Goal: Answer question/provide support: Share knowledge or assist other users

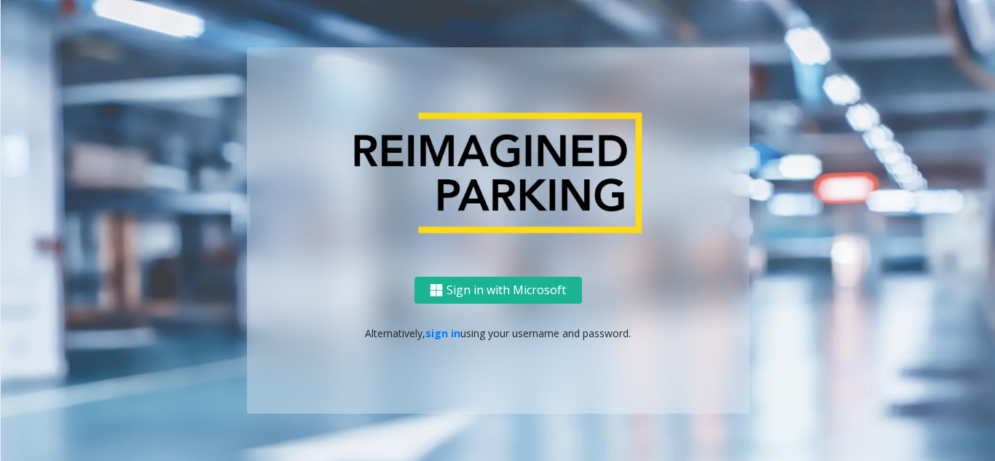
click at [440, 326] on p "Alternatively, sign in using your username and password." at bounding box center [499, 333] width 474 height 15
click at [440, 330] on link "sign in" at bounding box center [442, 333] width 35 height 14
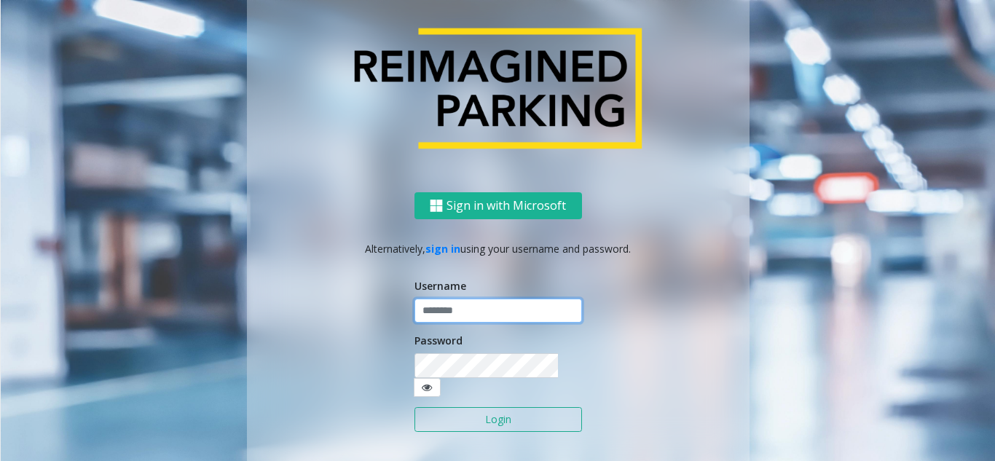
click at [447, 323] on input "text" at bounding box center [499, 311] width 168 height 25
type input "**********"
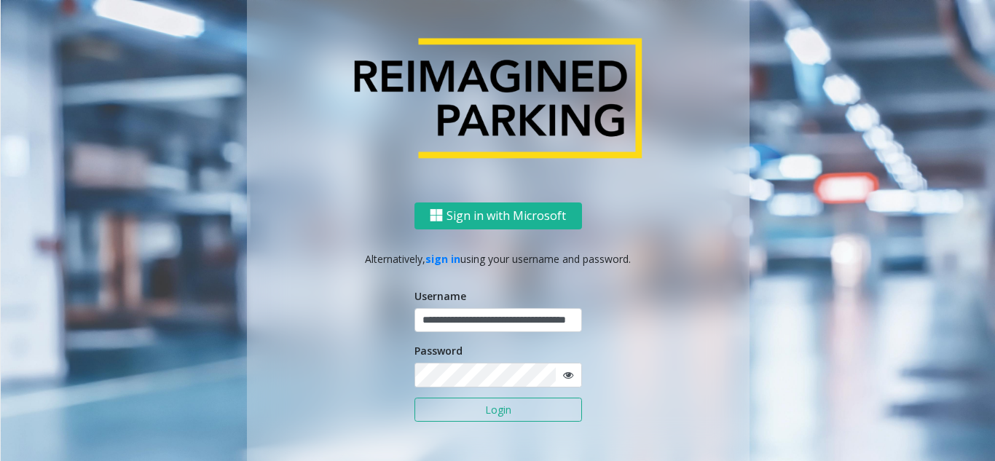
click at [477, 409] on button "Login" at bounding box center [499, 410] width 168 height 25
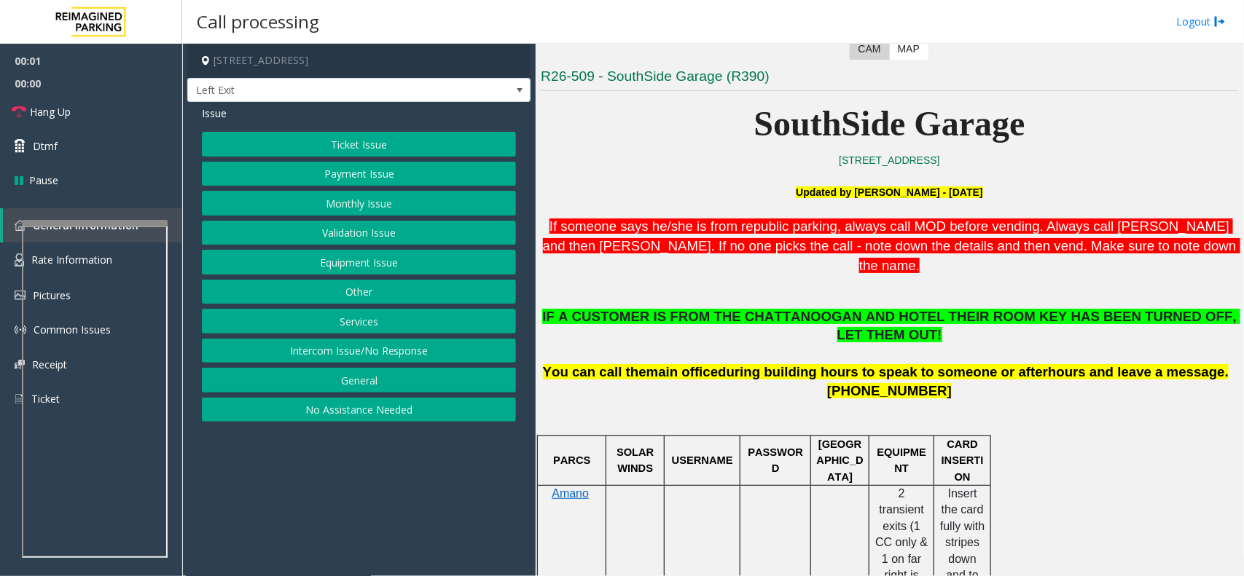
scroll to position [455, 0]
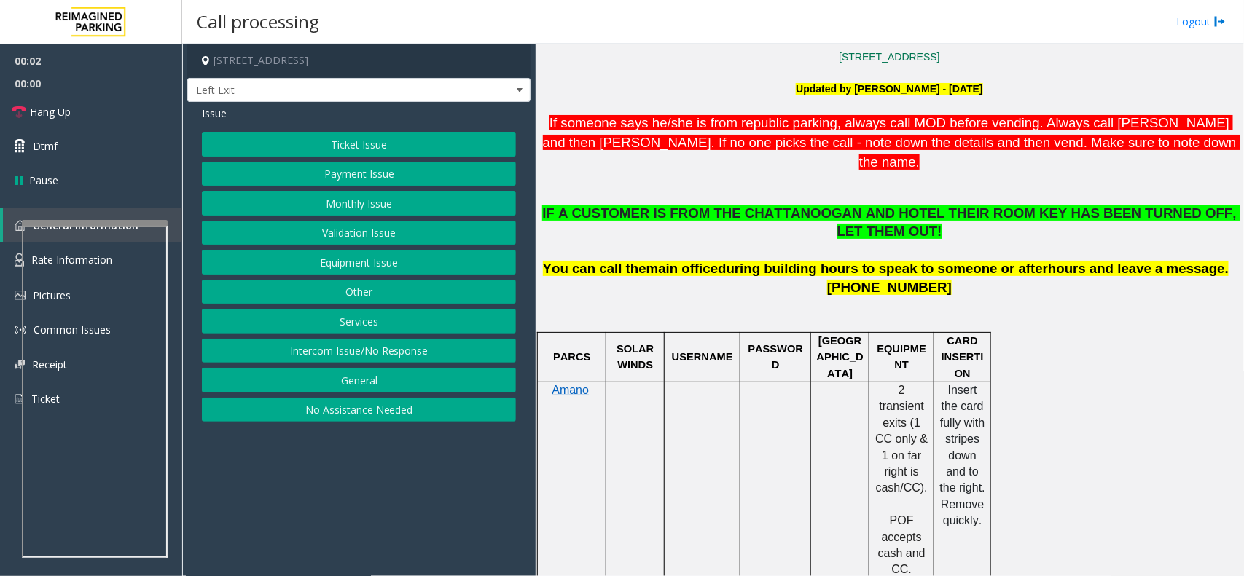
click at [386, 324] on button "Services" at bounding box center [359, 321] width 314 height 25
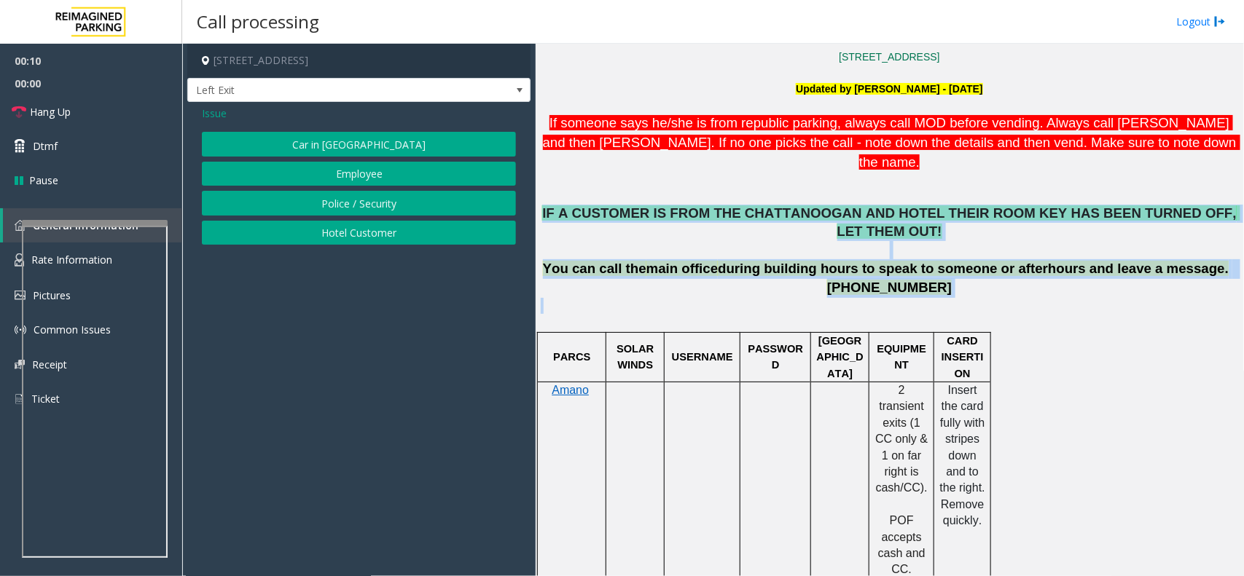
drag, startPoint x: 547, startPoint y: 193, endPoint x: 981, endPoint y: 277, distance: 441.5
click at [981, 298] on p at bounding box center [889, 314] width 697 height 33
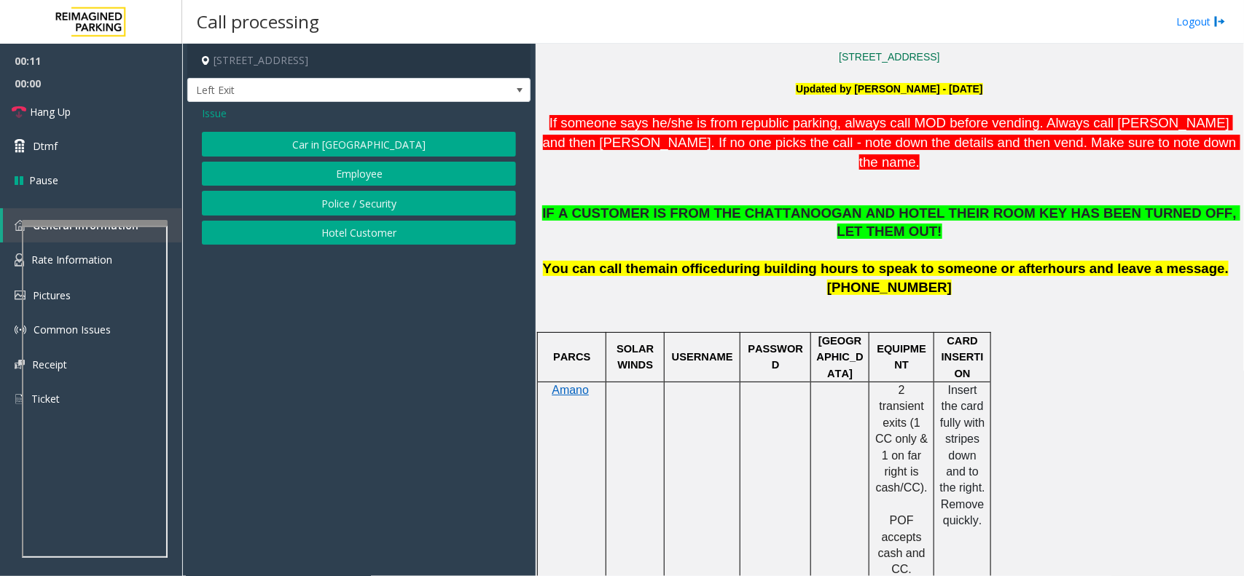
click at [219, 115] on span "Issue" at bounding box center [214, 113] width 25 height 15
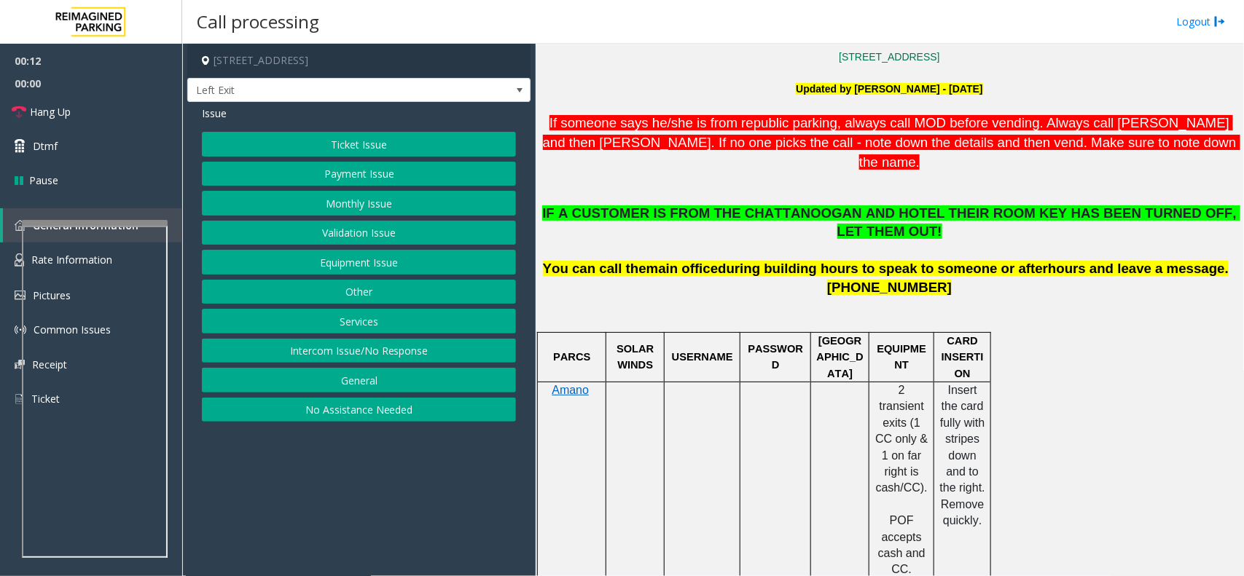
click at [407, 175] on button "Payment Issue" at bounding box center [359, 174] width 314 height 25
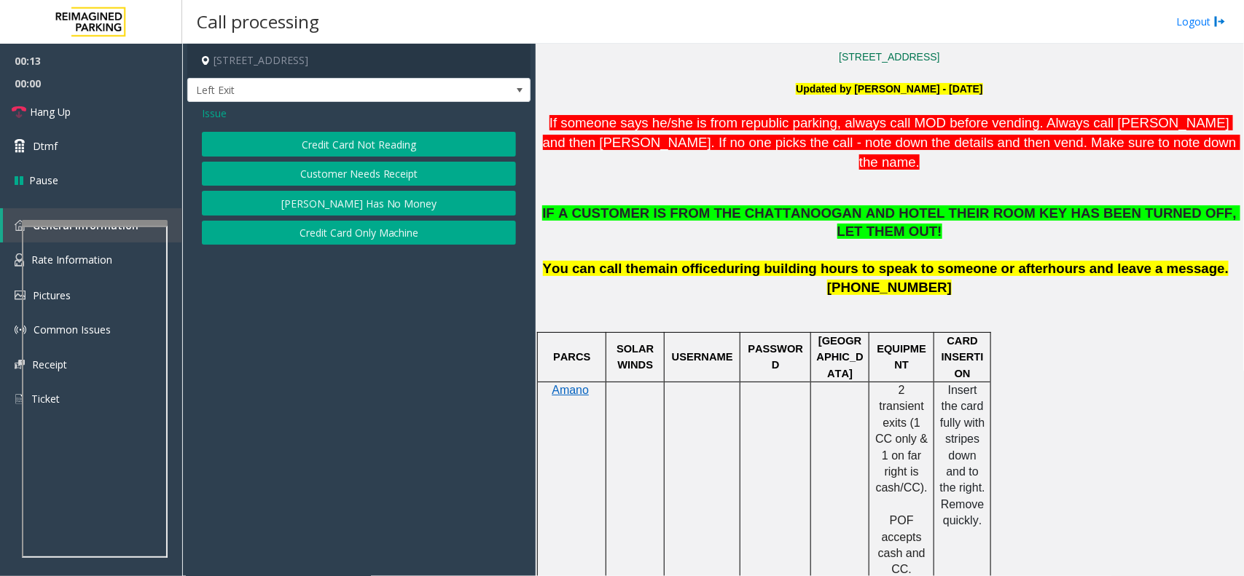
click at [409, 139] on button "Credit Card Not Reading" at bounding box center [359, 144] width 314 height 25
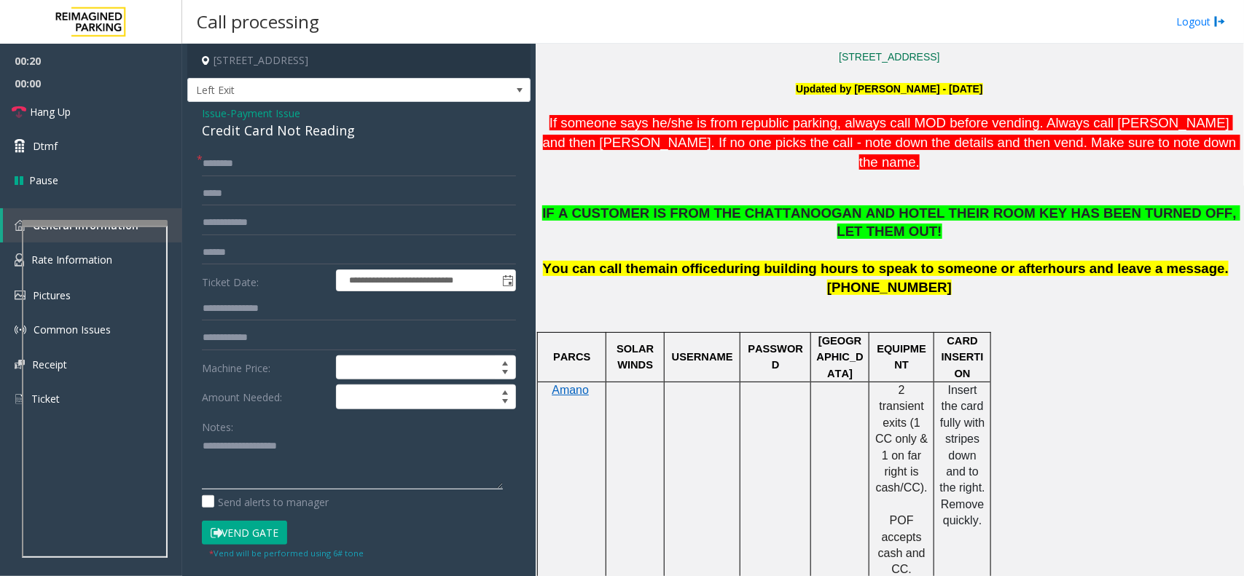
click at [244, 460] on textarea at bounding box center [352, 462] width 301 height 55
click at [297, 128] on div "Credit Card Not Reading" at bounding box center [359, 131] width 314 height 20
copy div "Credit Card Not Reading"
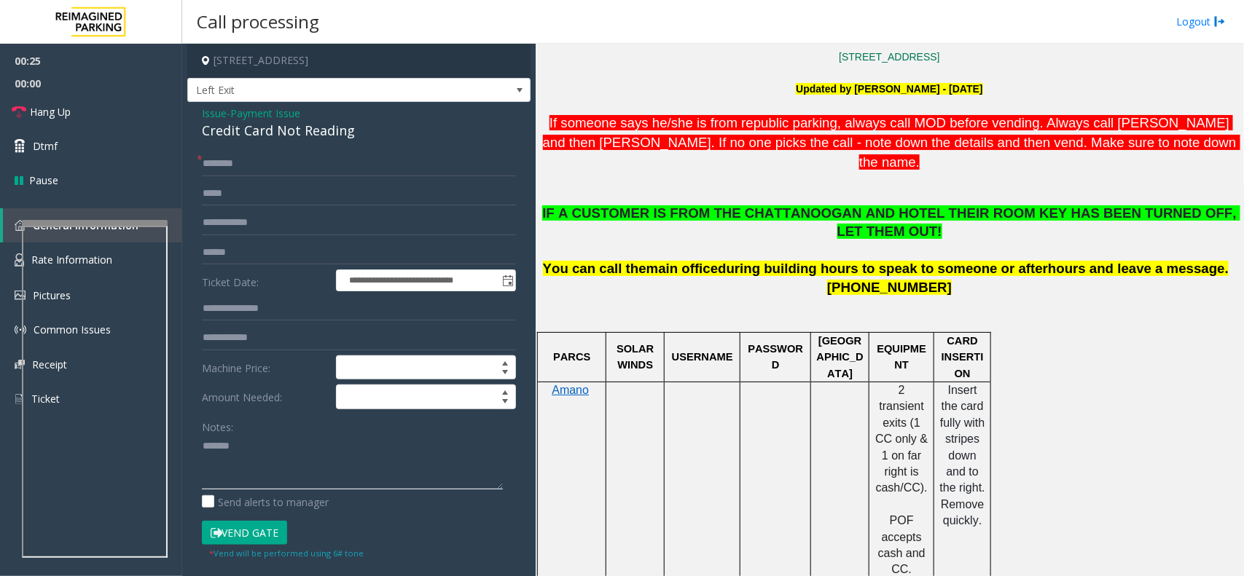
click at [285, 442] on textarea at bounding box center [352, 462] width 301 height 55
paste textarea "**********"
type textarea "**********"
click at [217, 117] on span "Issue" at bounding box center [214, 113] width 25 height 15
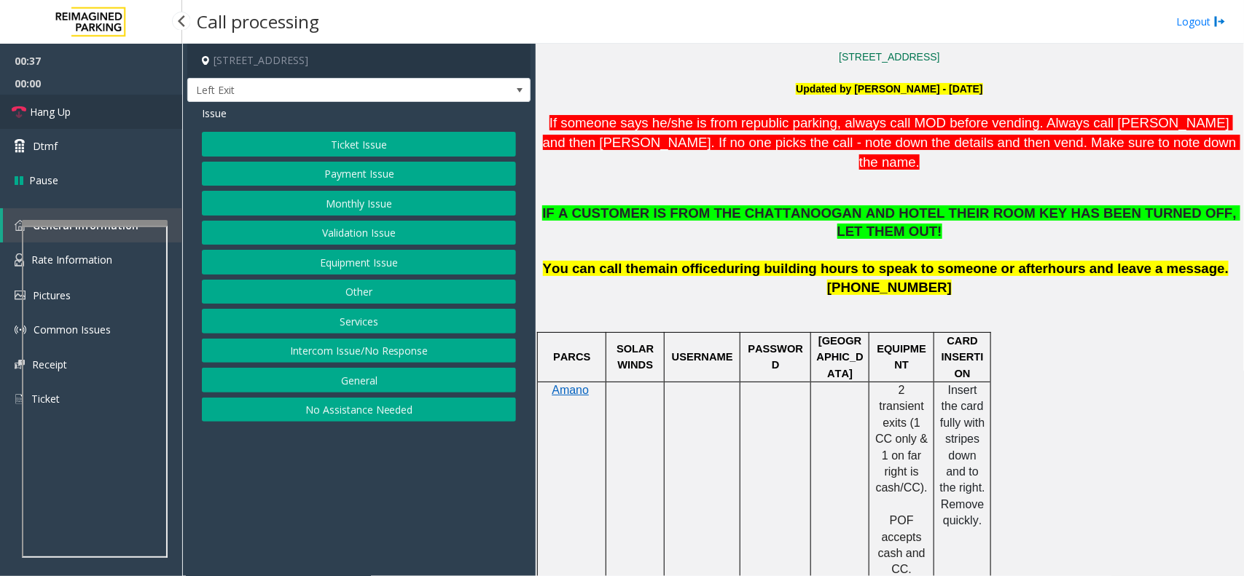
click at [88, 119] on link "Hang Up" at bounding box center [91, 112] width 182 height 34
click at [412, 170] on button "Payment Issue" at bounding box center [359, 174] width 314 height 25
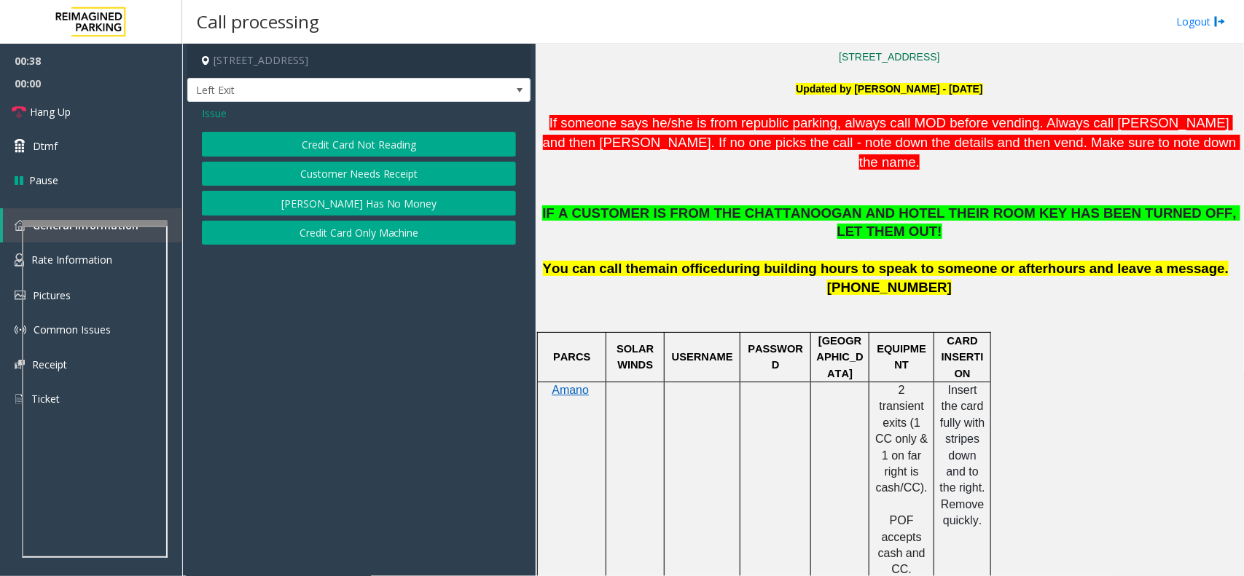
click at [409, 146] on button "Credit Card Not Reading" at bounding box center [359, 144] width 314 height 25
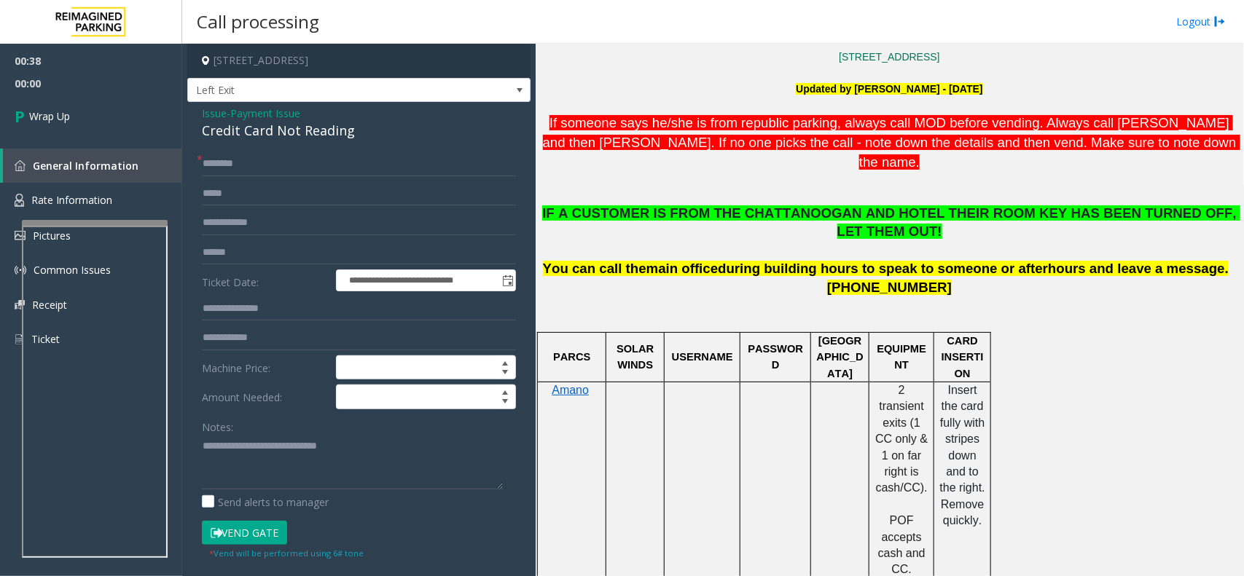
click at [264, 146] on div "**********" at bounding box center [358, 441] width 343 height 678
click at [259, 157] on input "text" at bounding box center [359, 164] width 314 height 25
type input "**"
click at [257, 460] on textarea at bounding box center [352, 462] width 301 height 55
type textarea "**********"
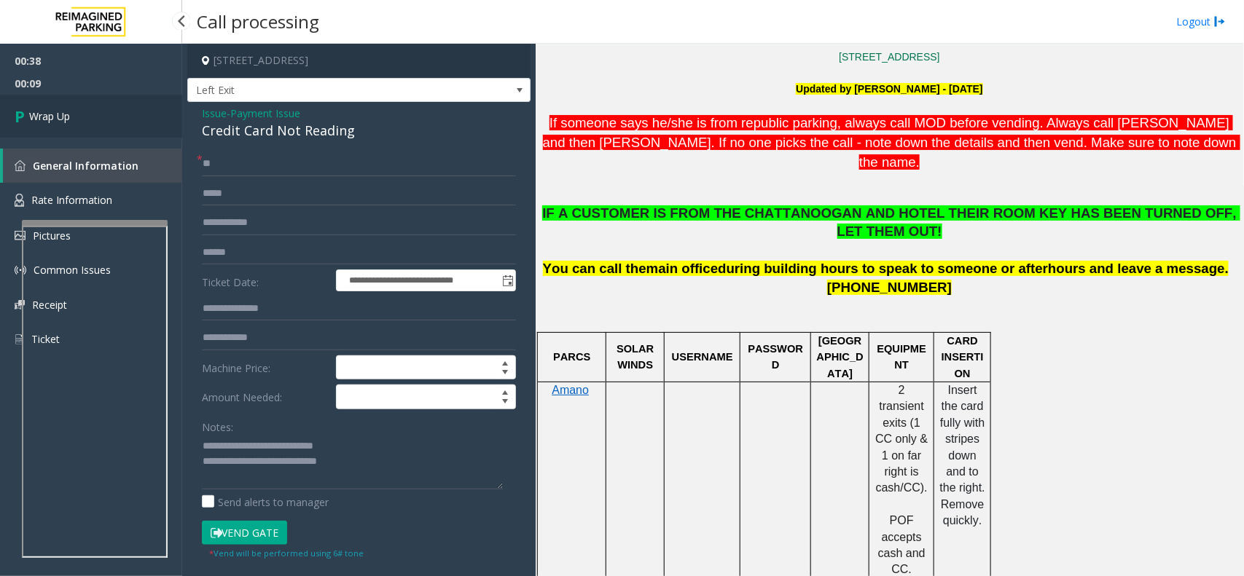
click at [107, 125] on link "Wrap Up" at bounding box center [91, 116] width 182 height 43
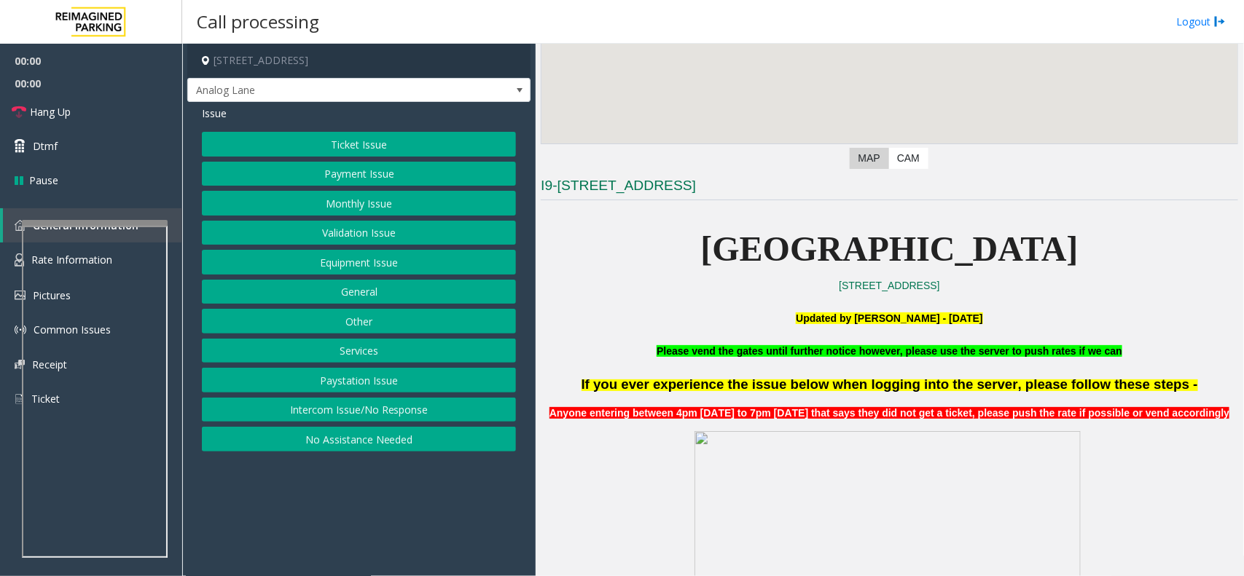
scroll to position [455, 0]
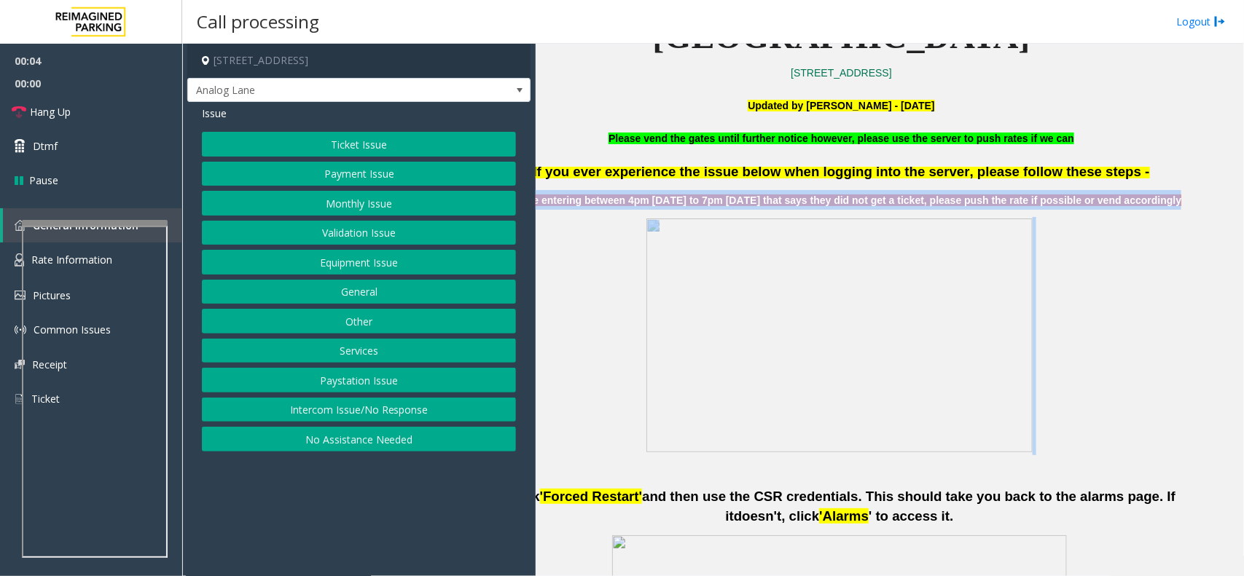
drag, startPoint x: 541, startPoint y: 203, endPoint x: 1218, endPoint y: 213, distance: 676.9
click at [994, 216] on div "Main Revenue Control Manufacturer: ZEAG ← Move left → Move right ↑ Move up ↓ Mo…" at bounding box center [888, 310] width 707 height 533
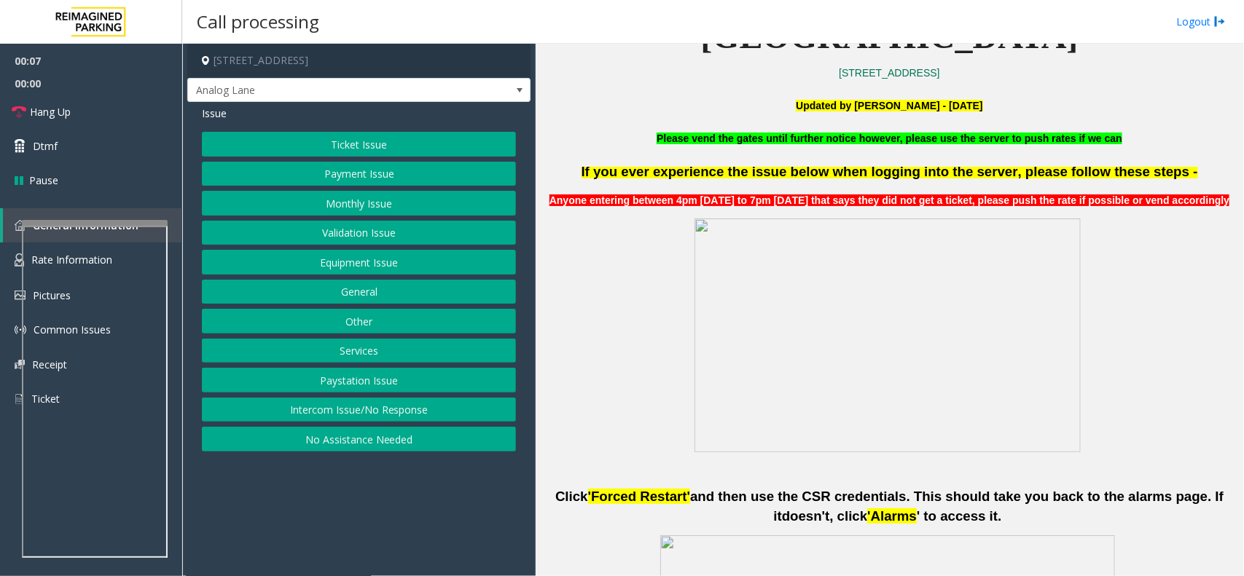
click at [692, 141] on b "Please vend the gates until further notice however, please use the server to pu…" at bounding box center [889, 139] width 466 height 12
click at [656, 137] on b "Please vend the gates until further notice however, please use the server to pu…" at bounding box center [889, 139] width 466 height 12
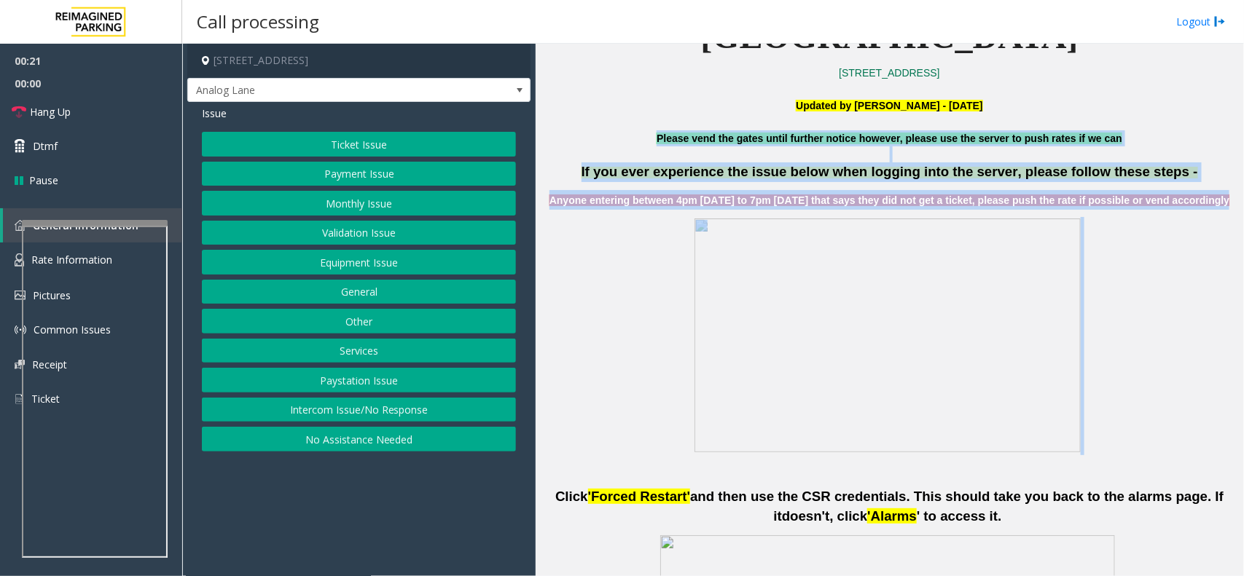
drag, startPoint x: 648, startPoint y: 137, endPoint x: 1203, endPoint y: 221, distance: 560.7
click at [994, 169] on p "If you ever experience the issue below when logging into the server, please fol…" at bounding box center [889, 172] width 697 height 20
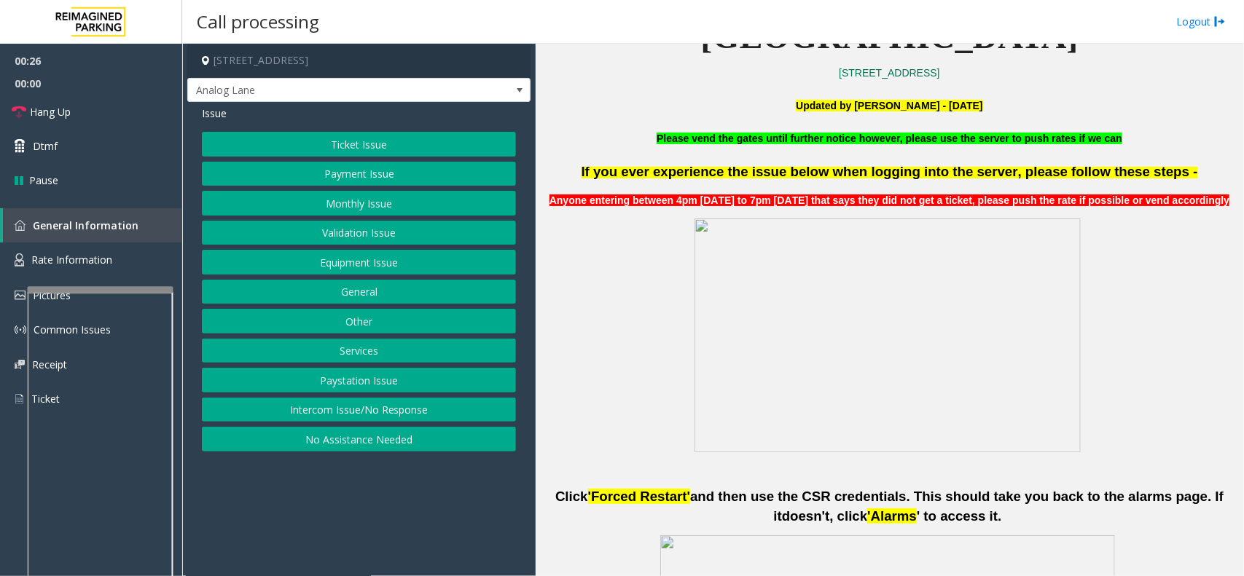
click at [101, 288] on div at bounding box center [101, 289] width 146 height 6
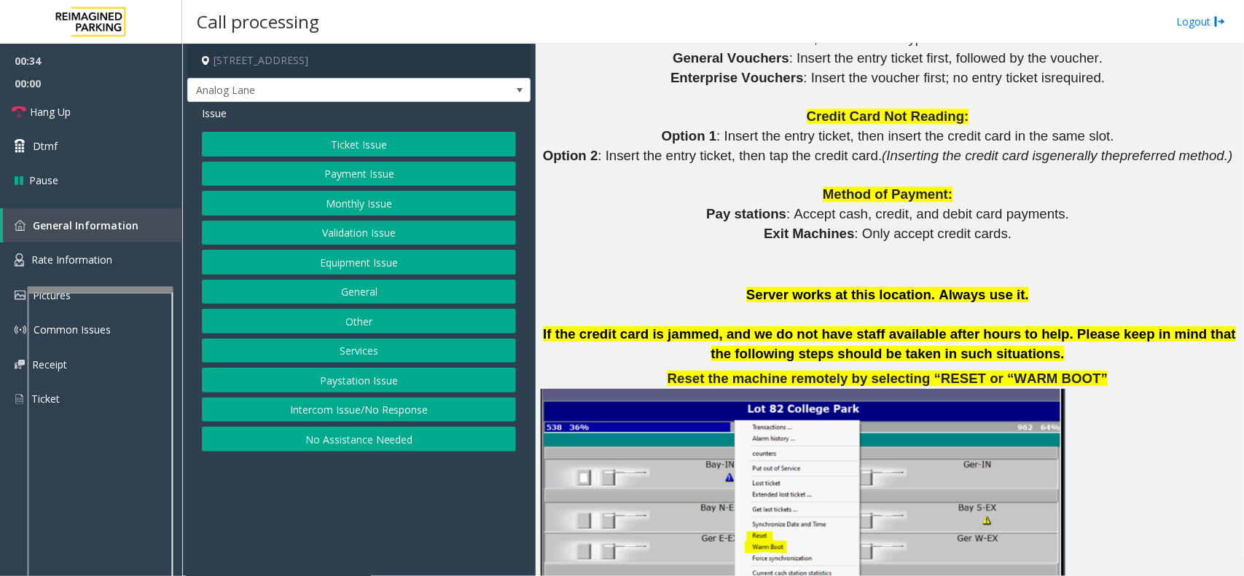
scroll to position [1457, 0]
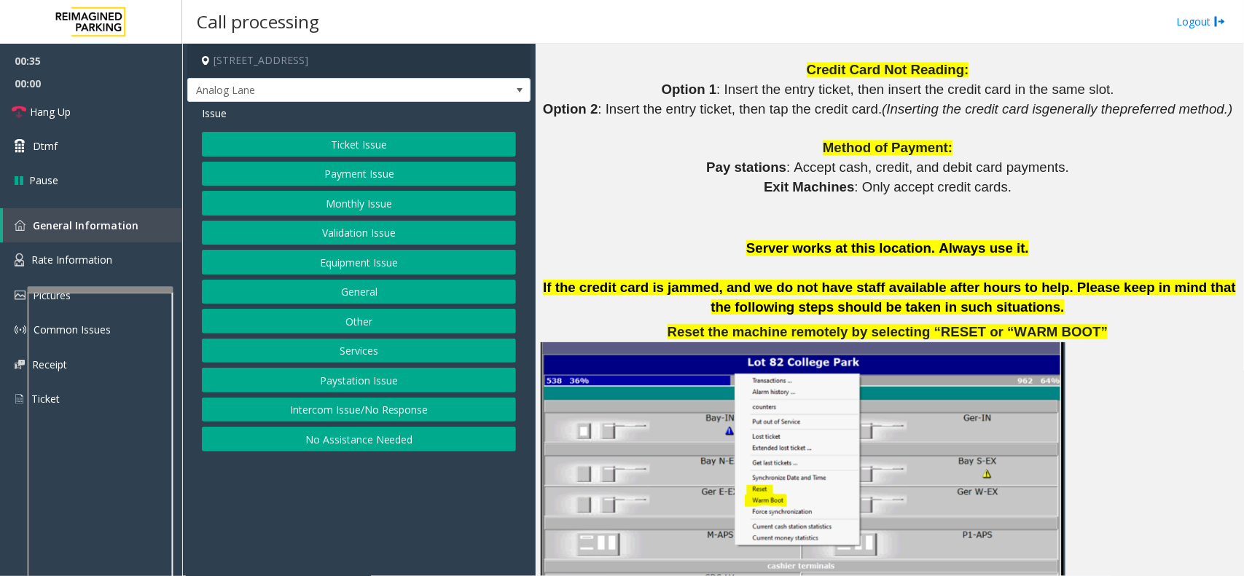
click at [413, 149] on button "Ticket Issue" at bounding box center [359, 144] width 314 height 25
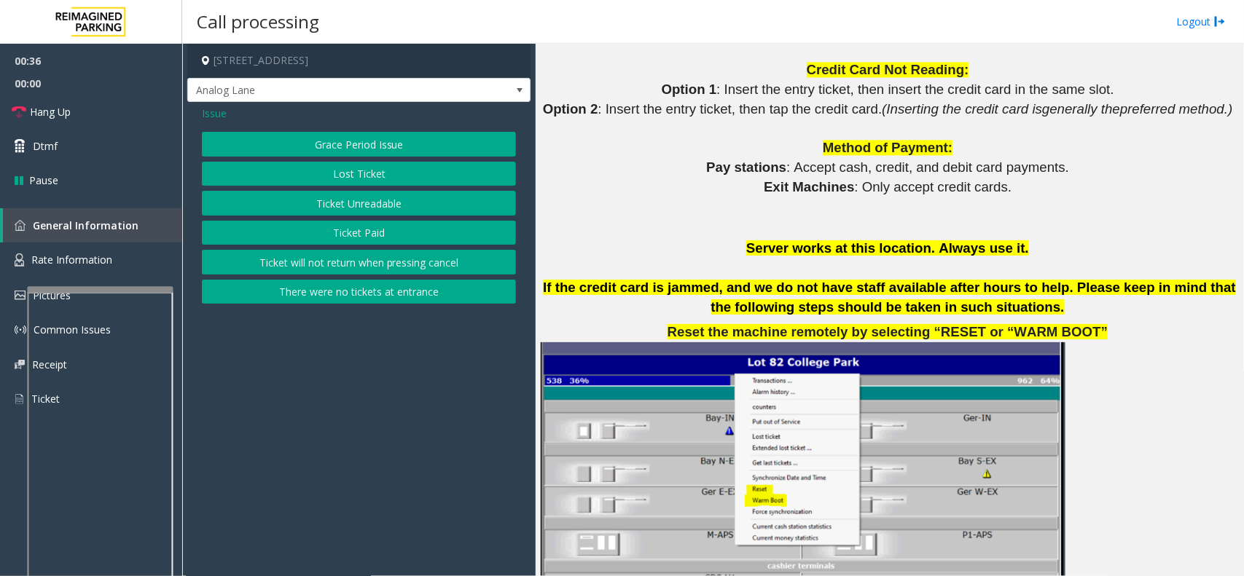
click at [380, 289] on button "There were no tickets at entrance" at bounding box center [359, 292] width 314 height 25
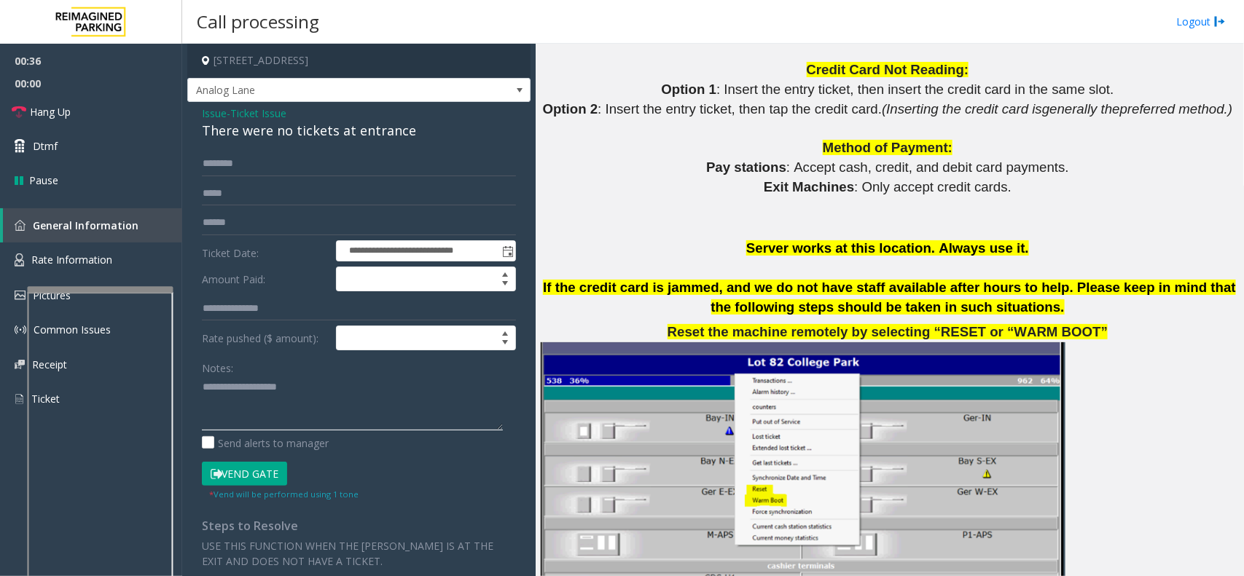
click at [259, 407] on textarea at bounding box center [352, 403] width 301 height 55
click at [364, 128] on div "There were no tickets at entrance" at bounding box center [359, 131] width 314 height 20
copy div "There were no tickets at entrance"
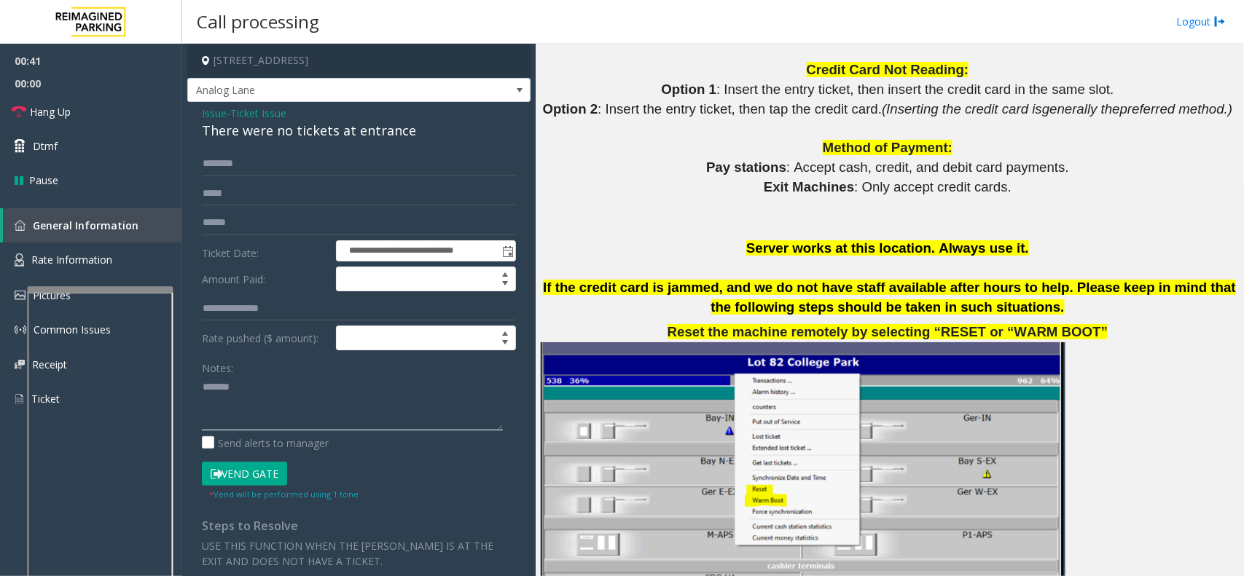
click at [337, 379] on textarea at bounding box center [352, 403] width 301 height 55
paste textarea "**********"
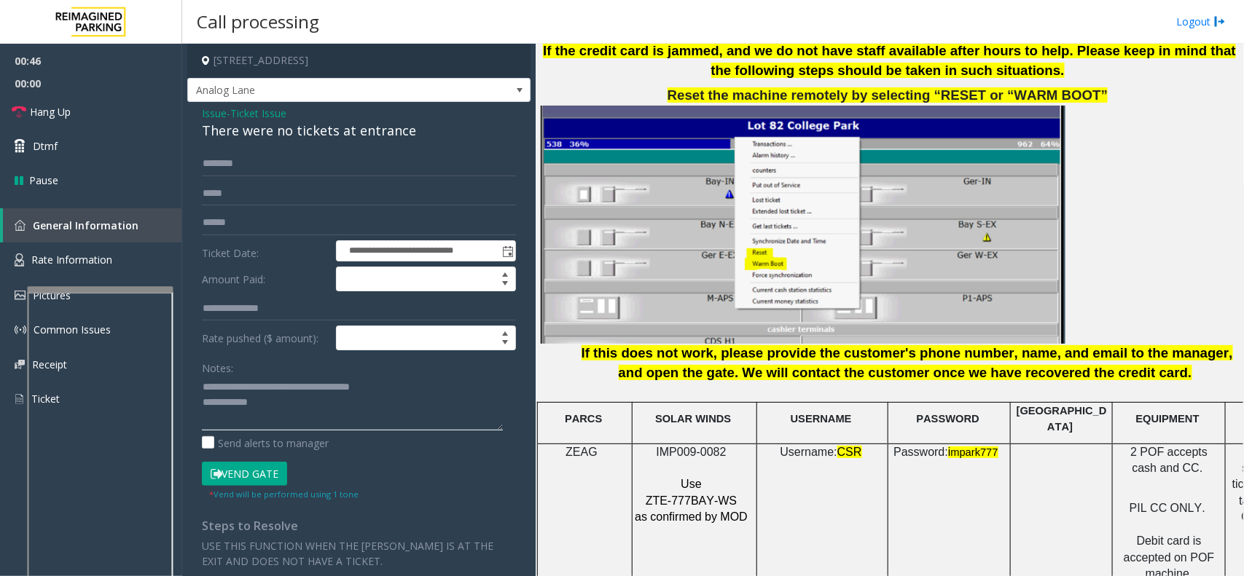
scroll to position [2004, 0]
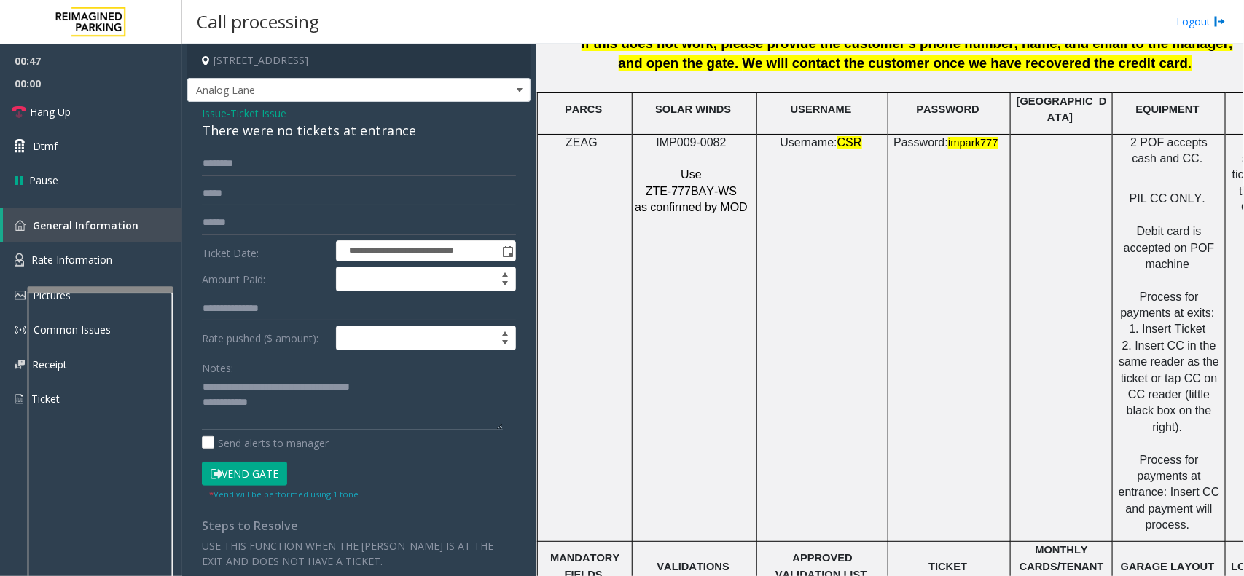
type textarea "**********"
click at [707, 136] on span "IMP009-0082" at bounding box center [691, 142] width 70 height 12
copy p "IMP009-0082"
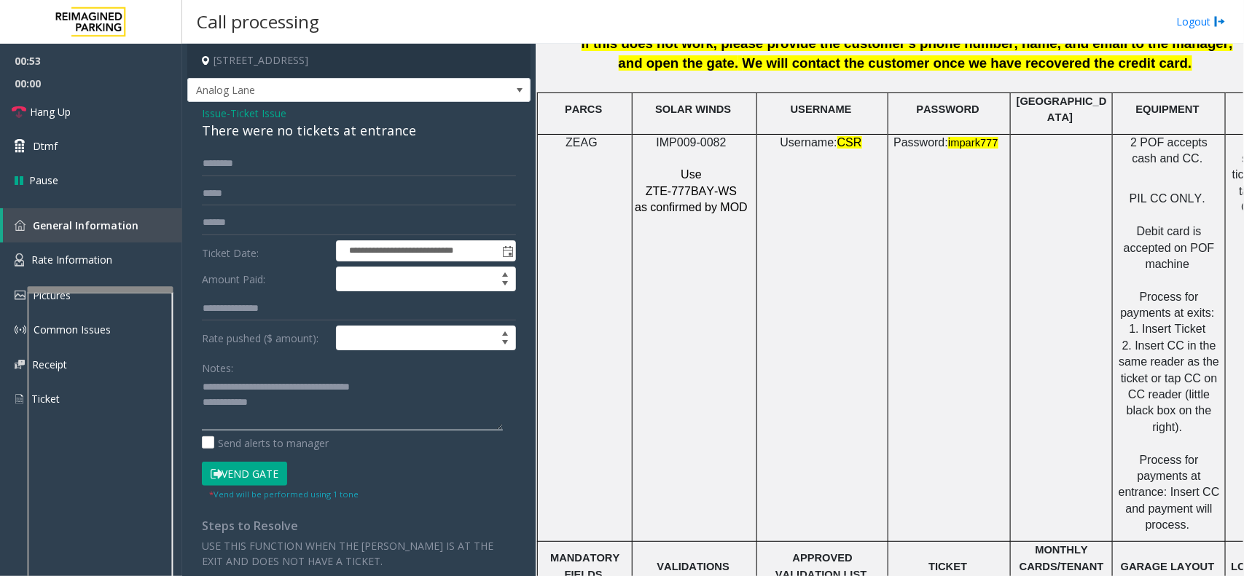
drag, startPoint x: 272, startPoint y: 399, endPoint x: 271, endPoint y: 407, distance: 7.3
click at [272, 399] on textarea at bounding box center [352, 403] width 301 height 55
click at [278, 408] on textarea at bounding box center [352, 403] width 301 height 55
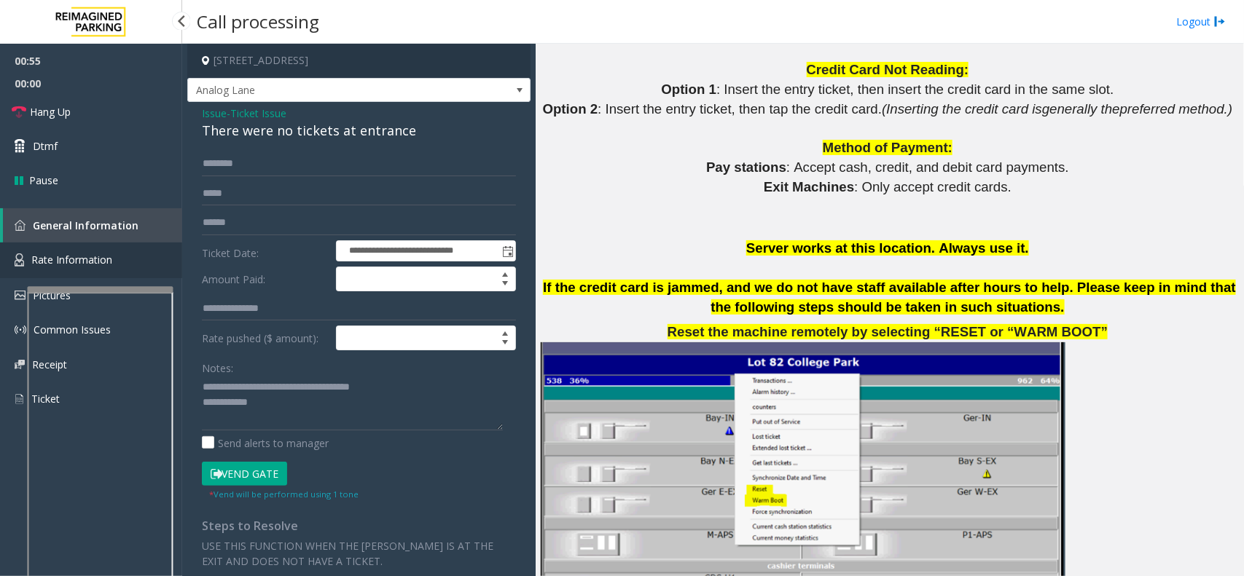
click at [142, 267] on link "Rate Information" at bounding box center [91, 261] width 182 height 36
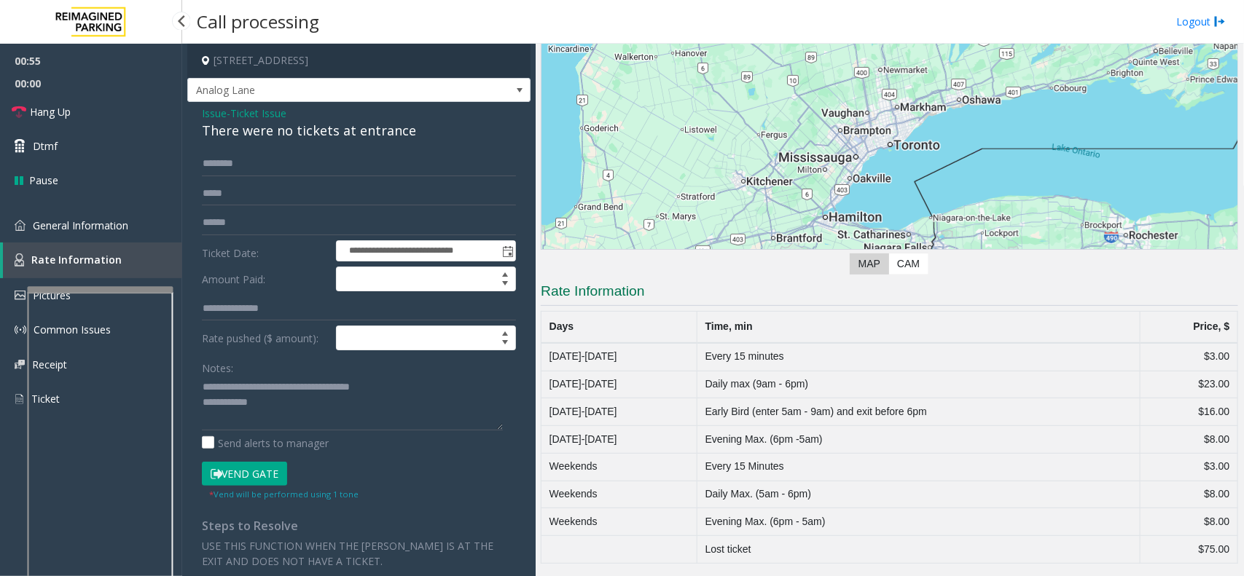
scroll to position [138, 0]
click at [102, 232] on link "General Information" at bounding box center [91, 225] width 182 height 34
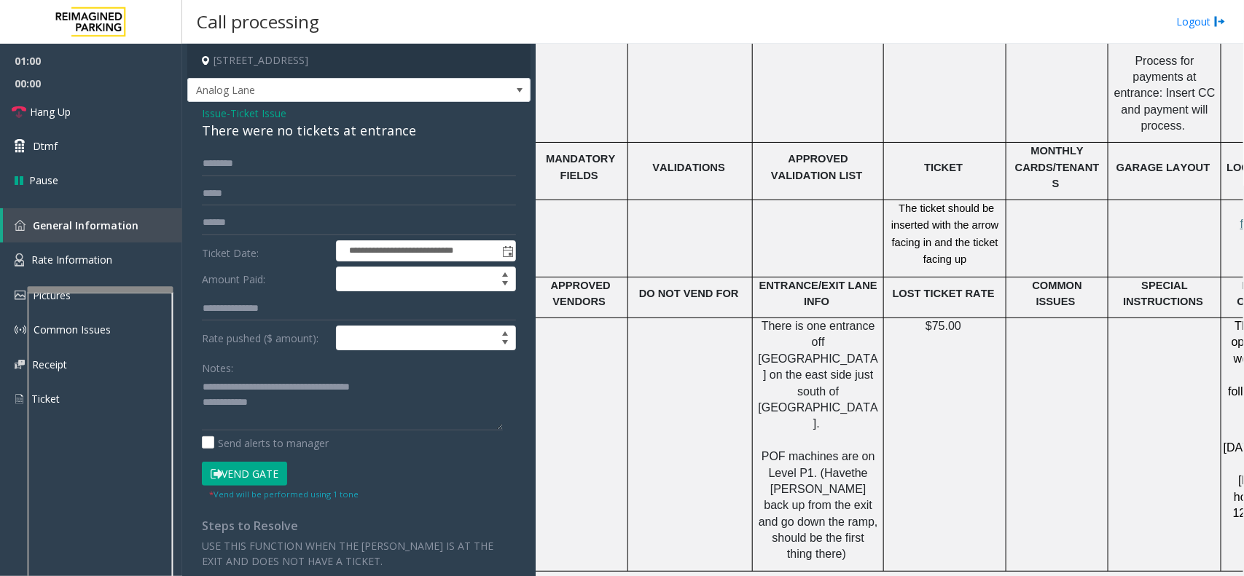
scroll to position [2403, 95]
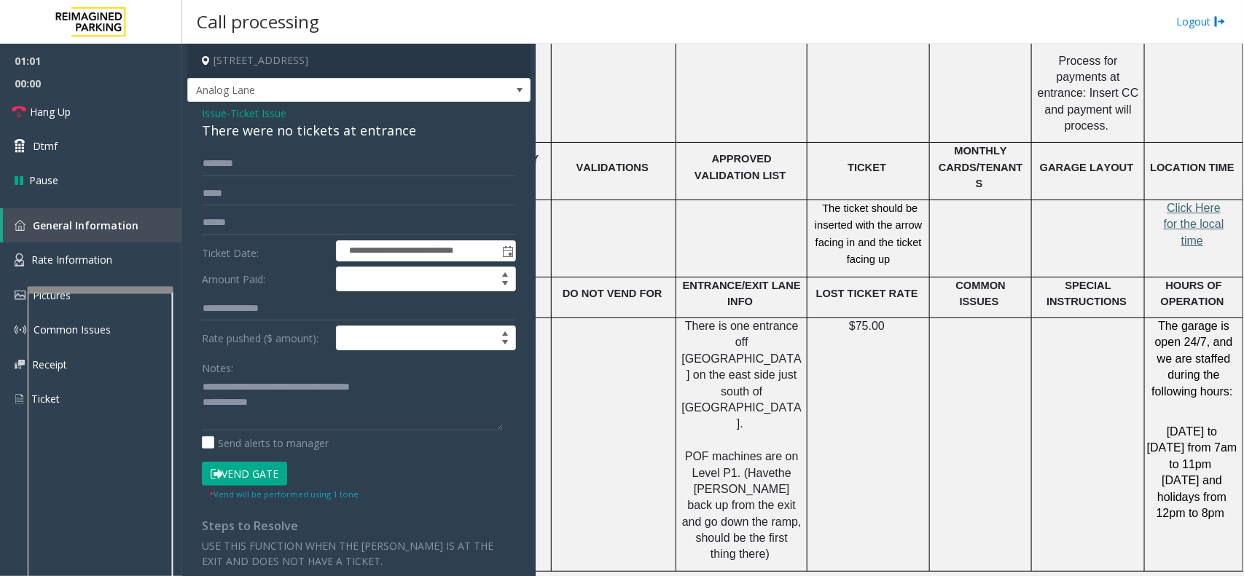
click at [994, 202] on span "Click Here for the local time" at bounding box center [1193, 224] width 60 height 45
click at [109, 257] on span "Rate Information" at bounding box center [71, 260] width 81 height 14
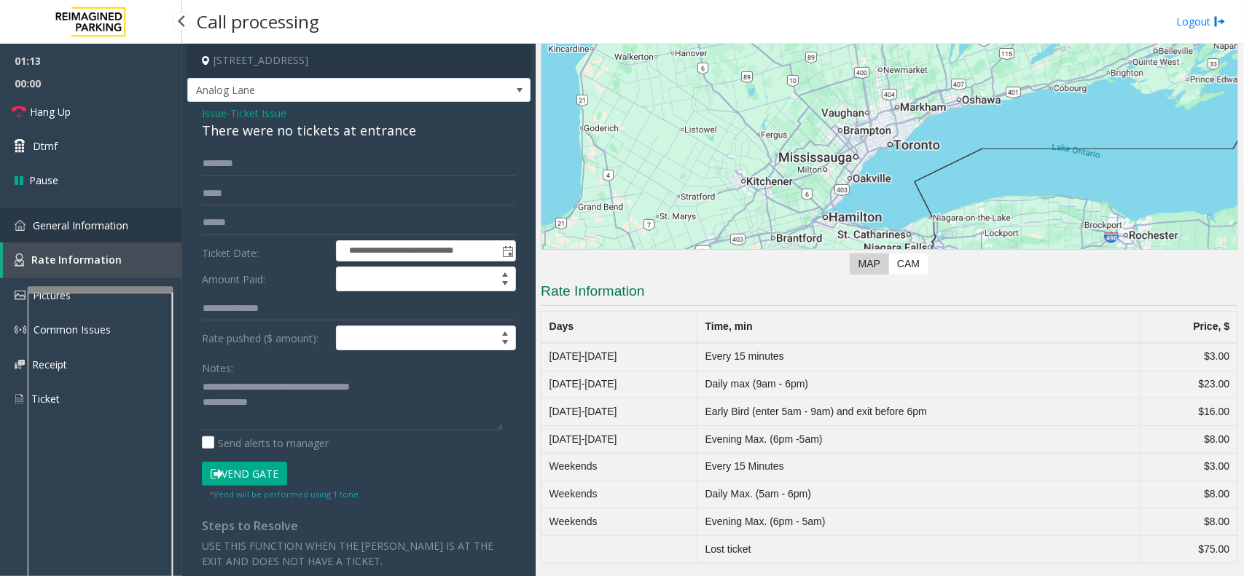
click at [115, 233] on link "General Information" at bounding box center [91, 225] width 182 height 34
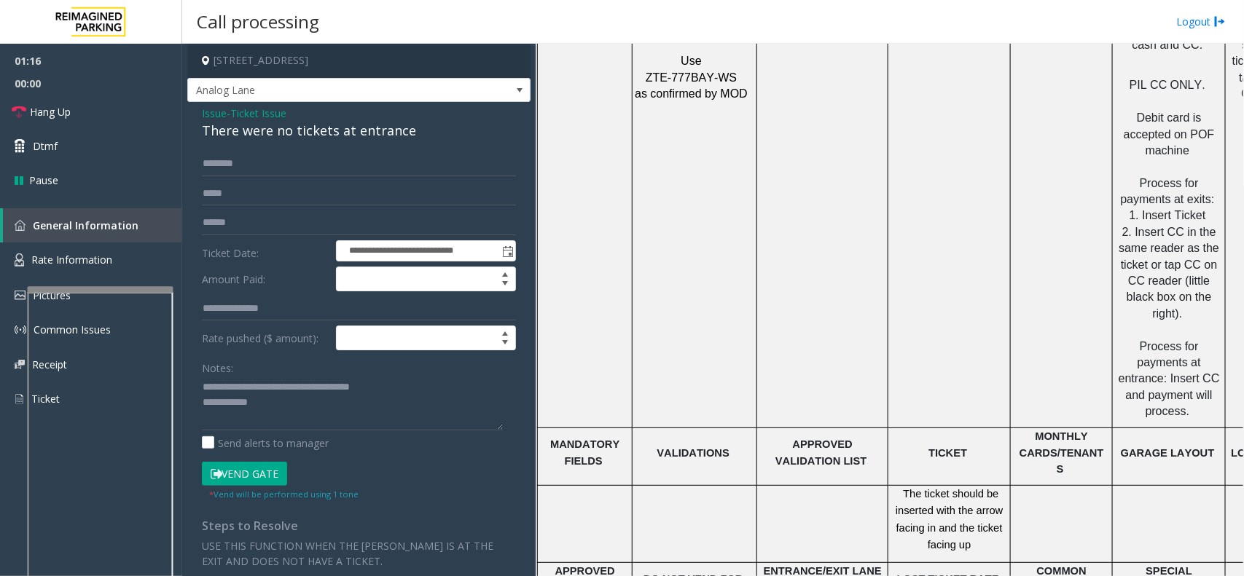
scroll to position [2038, 0]
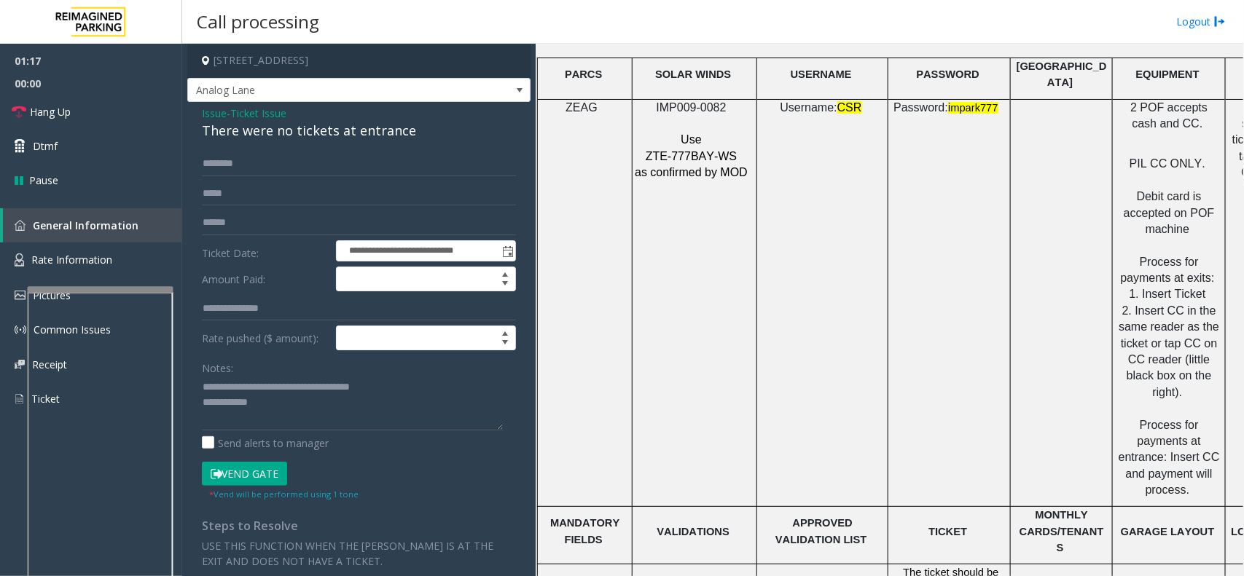
drag, startPoint x: 998, startPoint y: 231, endPoint x: 1119, endPoint y: 239, distance: 121.2
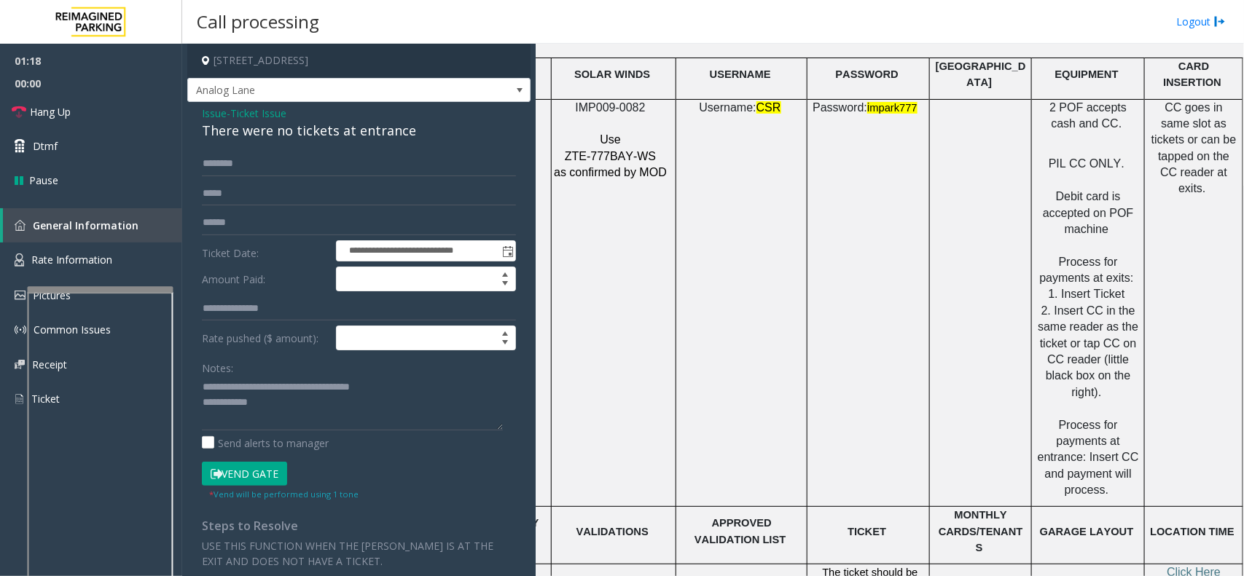
drag, startPoint x: 807, startPoint y: 414, endPoint x: 1061, endPoint y: 409, distance: 254.3
click at [114, 260] on link "Rate Information" at bounding box center [91, 261] width 182 height 36
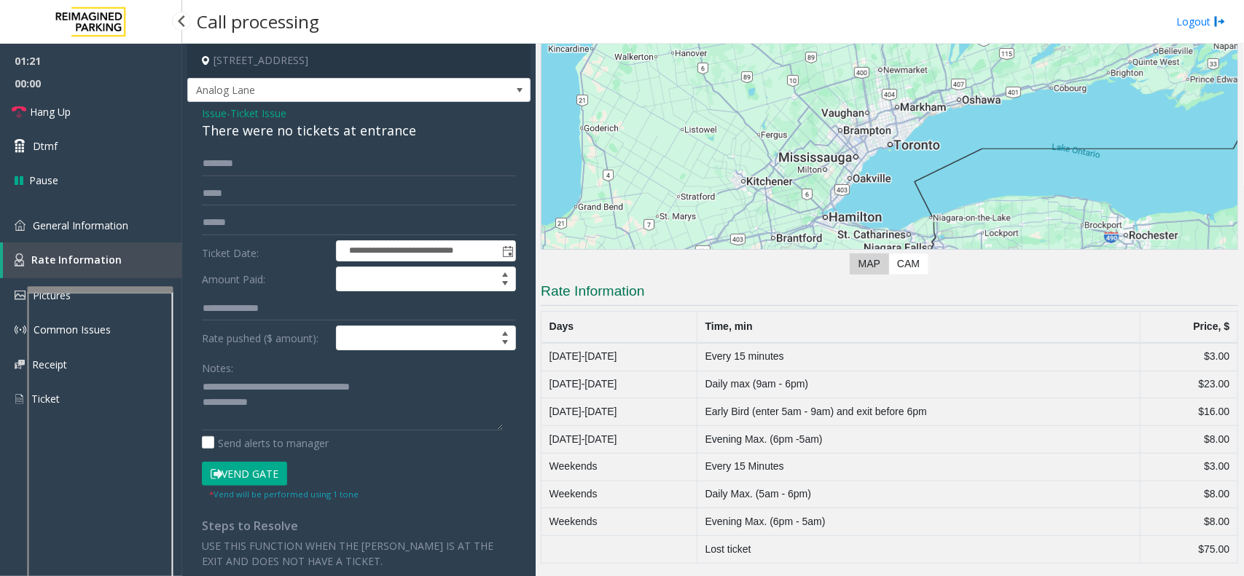
scroll to position [138, 0]
click at [382, 419] on textarea at bounding box center [352, 403] width 301 height 55
click at [321, 172] on input "text" at bounding box center [359, 164] width 314 height 25
click at [50, 220] on span "General Information" at bounding box center [80, 226] width 95 height 14
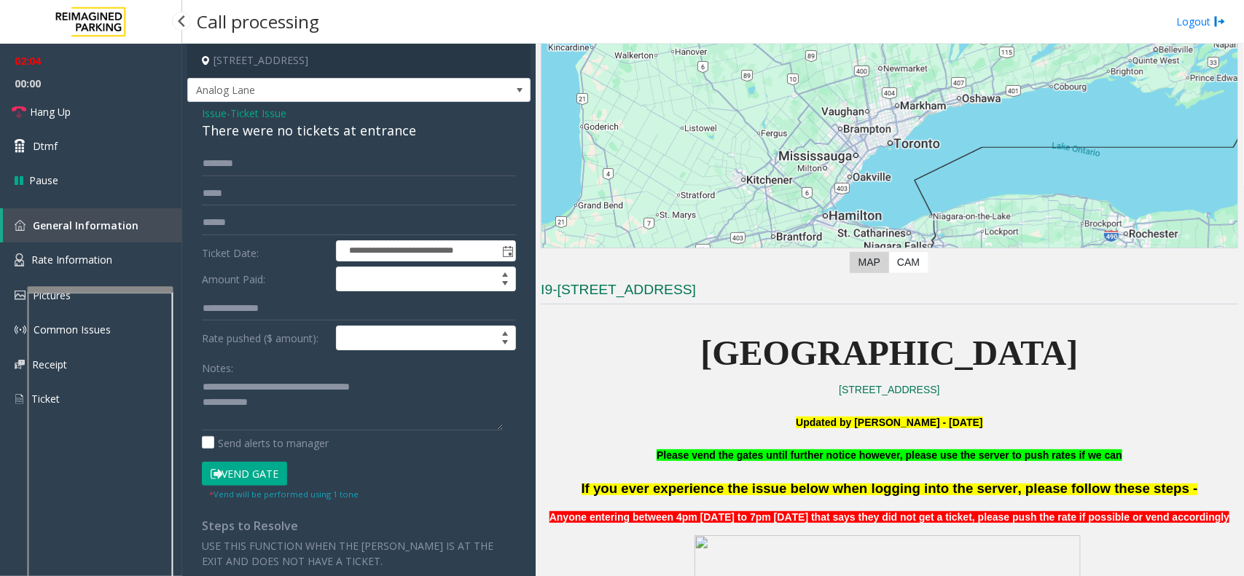
scroll to position [2038, 0]
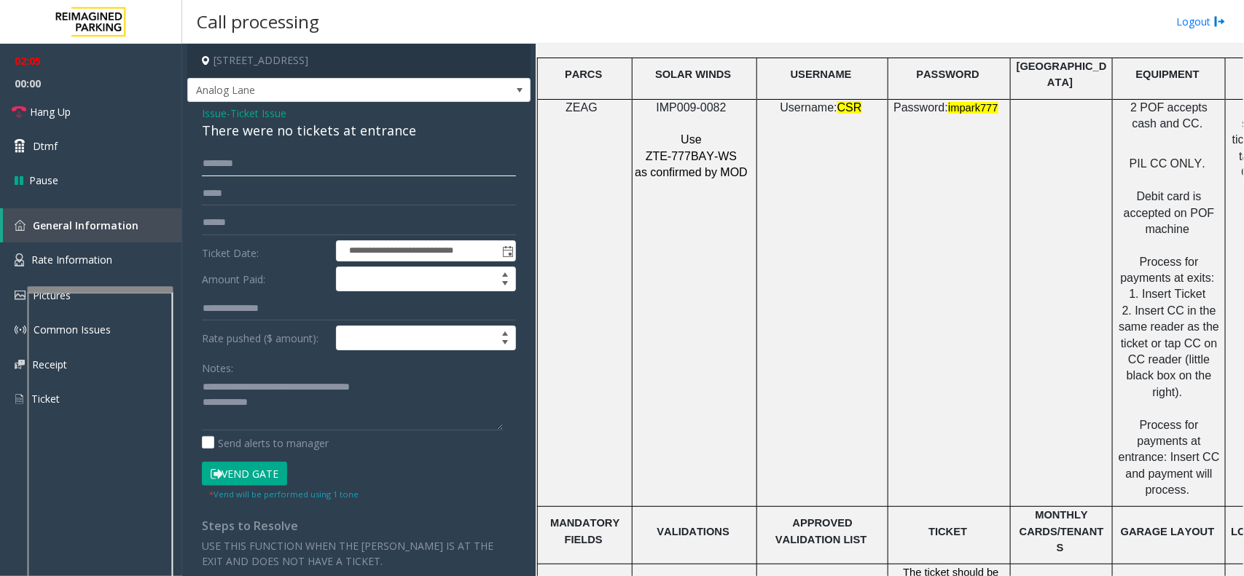
click at [289, 153] on input "text" at bounding box center [359, 164] width 314 height 25
type input "*****"
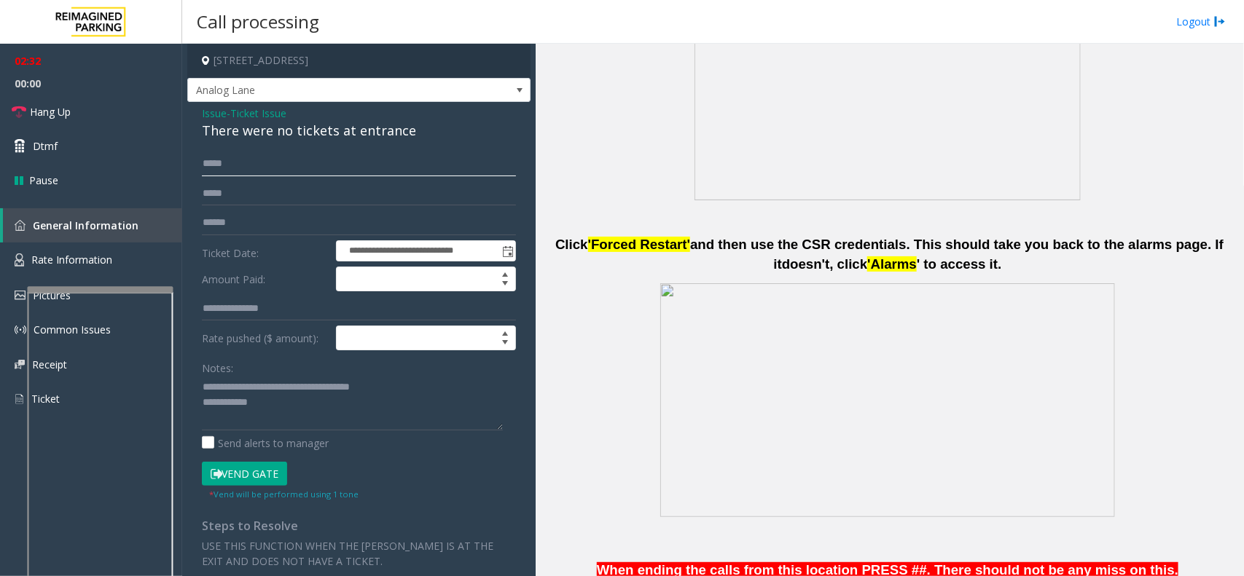
scroll to position [399, 0]
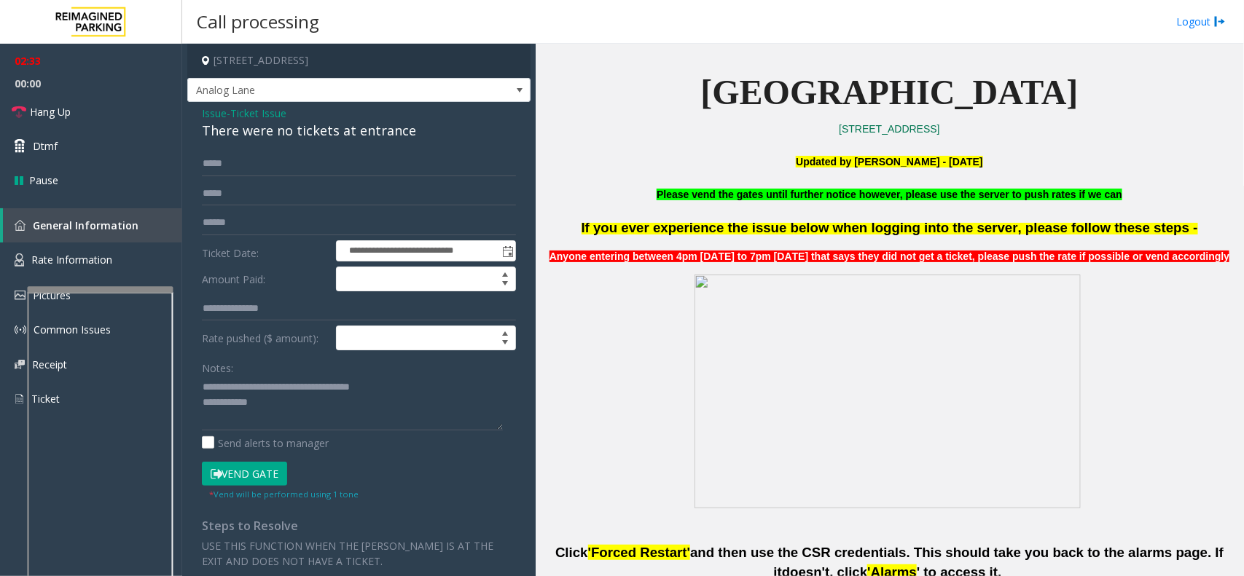
click at [230, 460] on button "Vend Gate" at bounding box center [244, 474] width 85 height 25
click at [284, 423] on textarea at bounding box center [352, 403] width 301 height 55
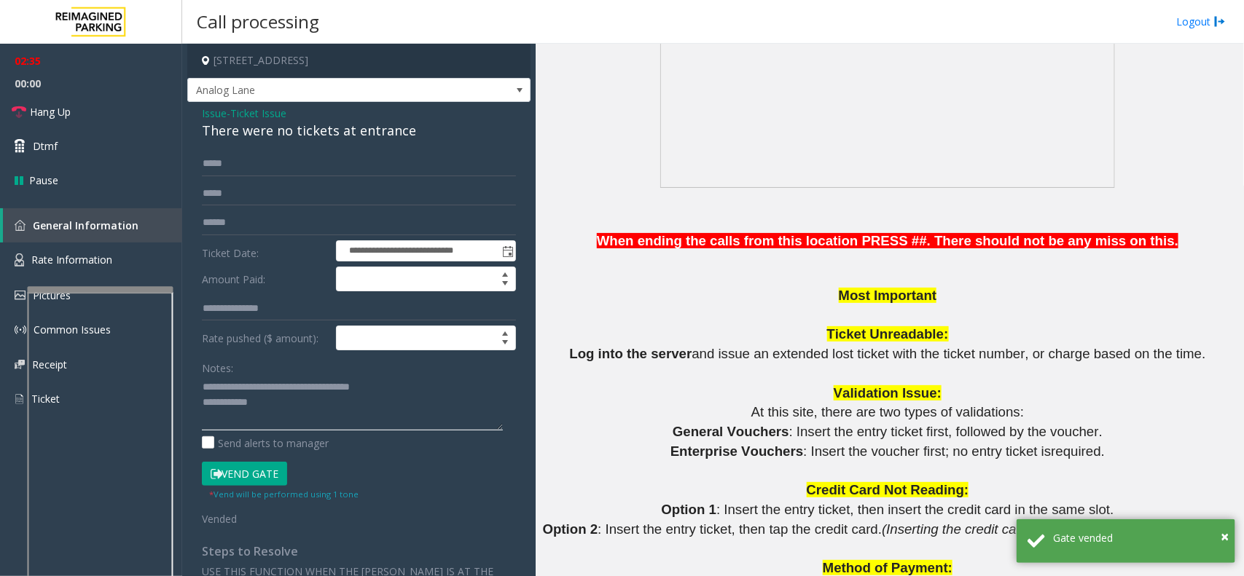
scroll to position [1674, 0]
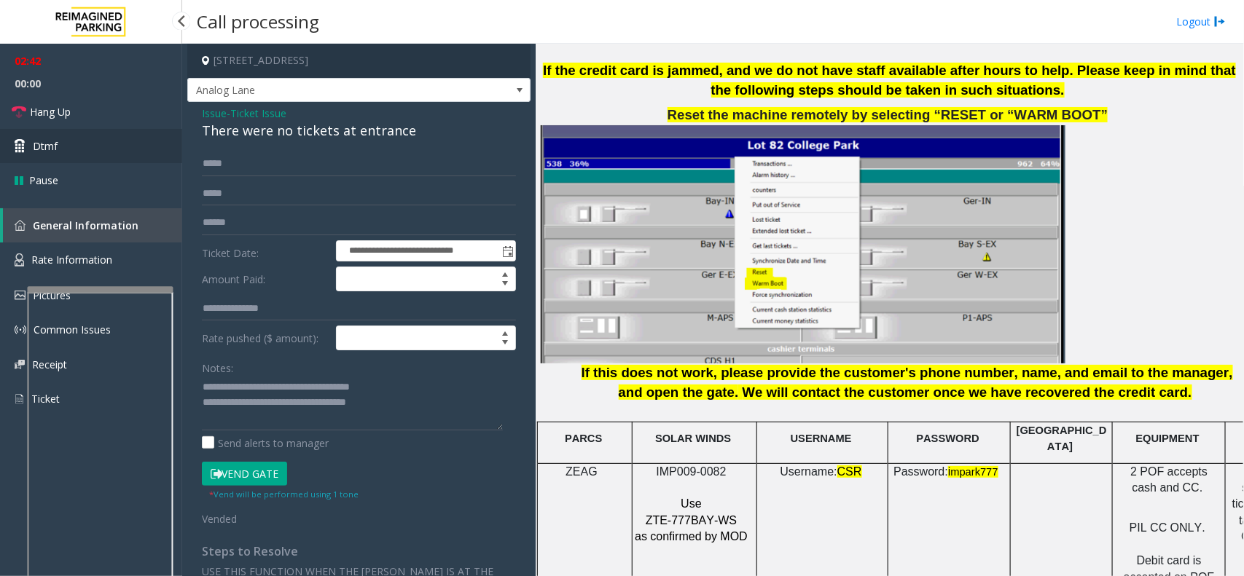
click at [106, 149] on link "Dtmf" at bounding box center [91, 146] width 182 height 34
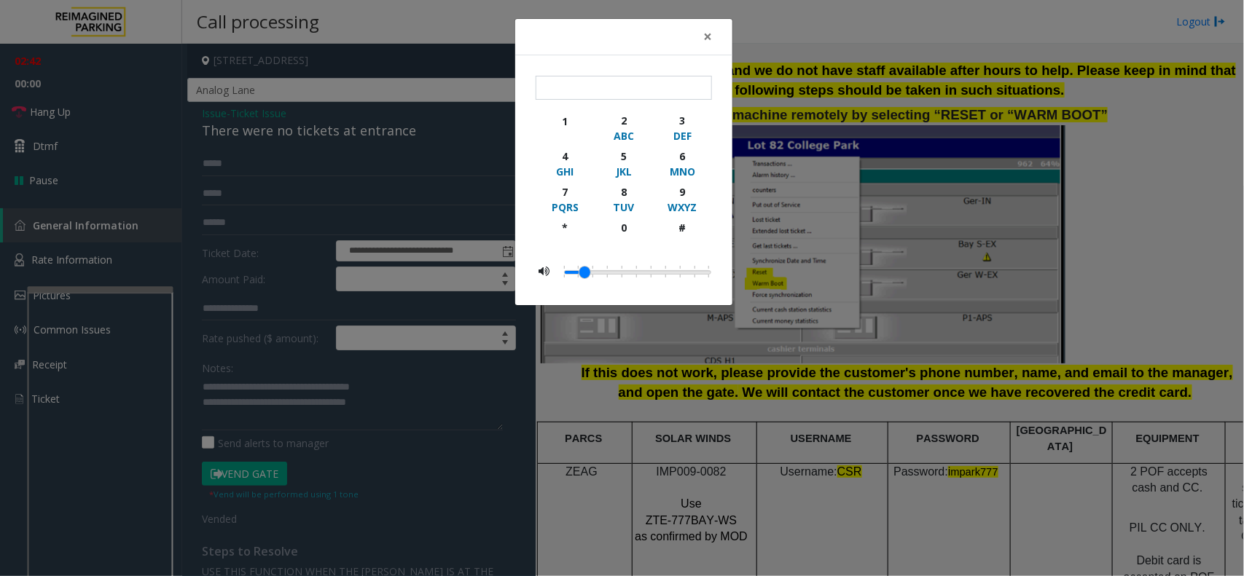
drag, startPoint x: 106, startPoint y: 149, endPoint x: 87, endPoint y: 122, distance: 33.5
click at [87, 122] on div "× 1 2 ABC 3 DEF 4 GHI 5 JKL 6 MNO 7 PQRS 8 TUV 9 WXYZ * 0 #" at bounding box center [622, 288] width 1244 height 576
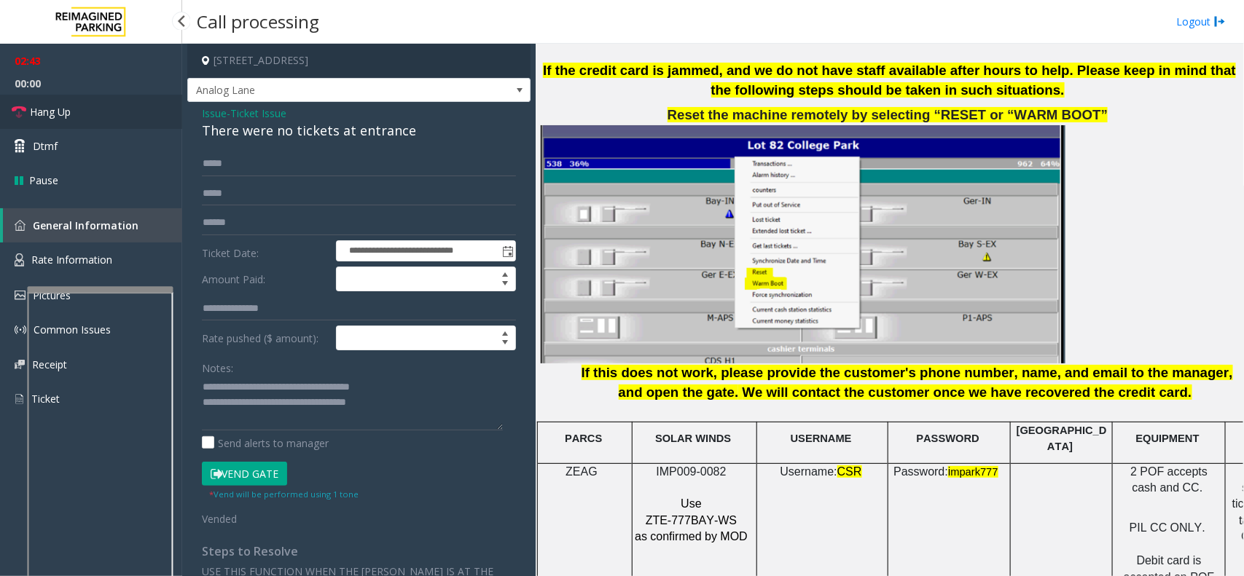
click at [96, 114] on link "Hang Up" at bounding box center [91, 112] width 182 height 34
click at [408, 417] on textarea at bounding box center [352, 403] width 301 height 55
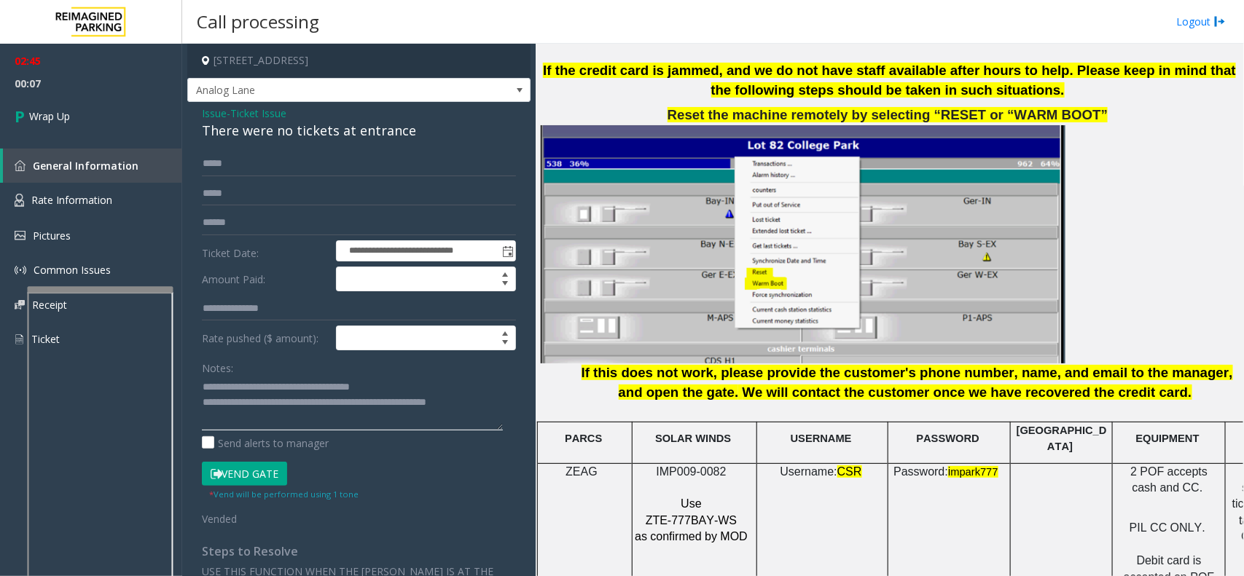
type textarea "**********"
click at [63, 173] on link "General Information" at bounding box center [92, 166] width 179 height 34
click at [107, 95] on link "Wrap Up" at bounding box center [91, 116] width 182 height 43
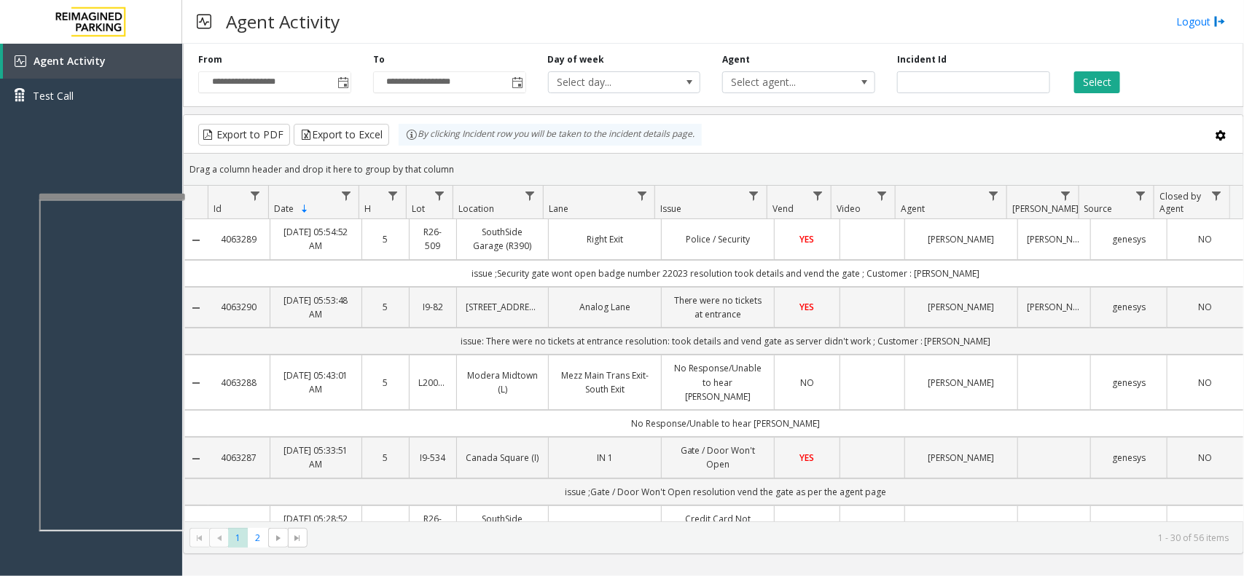
click at [103, 195] on div at bounding box center [112, 197] width 146 height 6
click at [129, 202] on div at bounding box center [96, 201] width 146 height 6
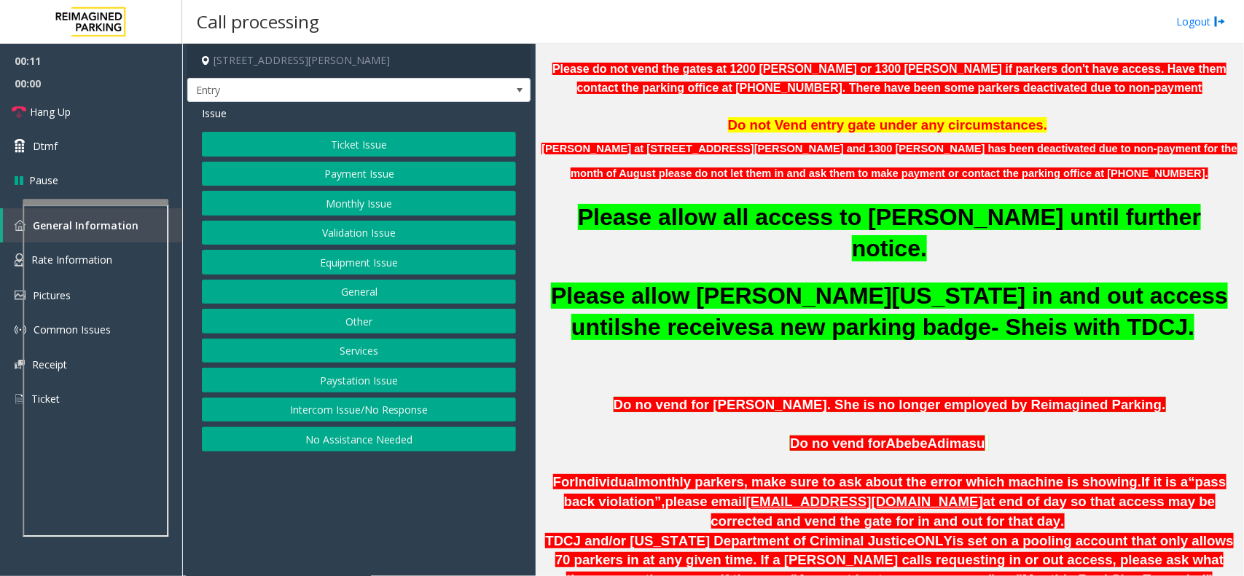
scroll to position [637, 0]
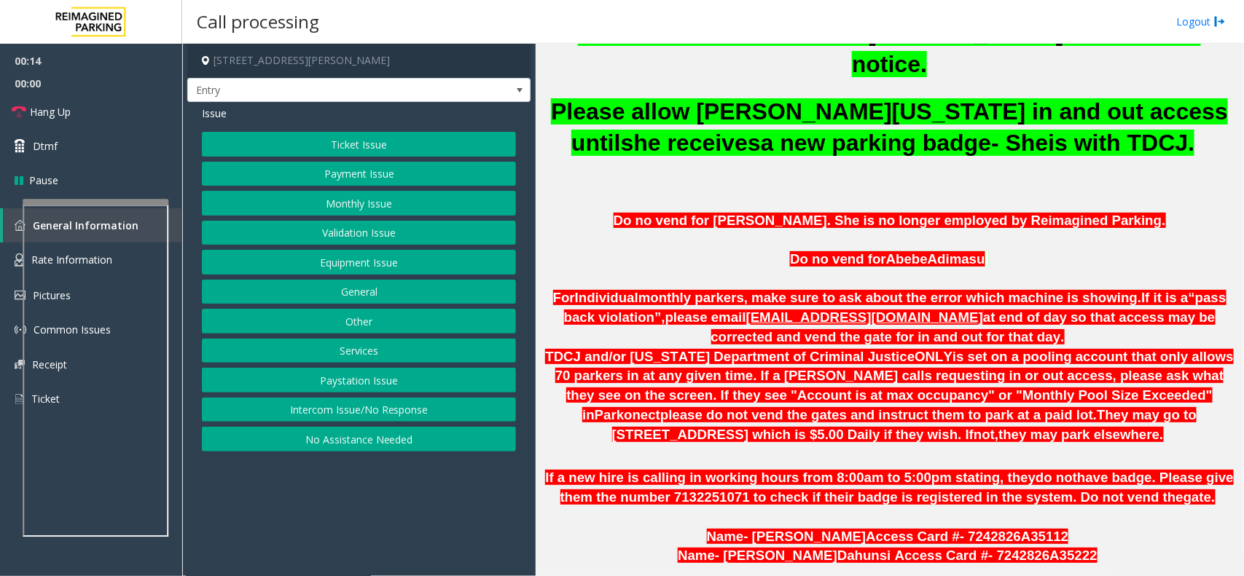
click at [398, 216] on button "Monthly Issue" at bounding box center [359, 203] width 314 height 25
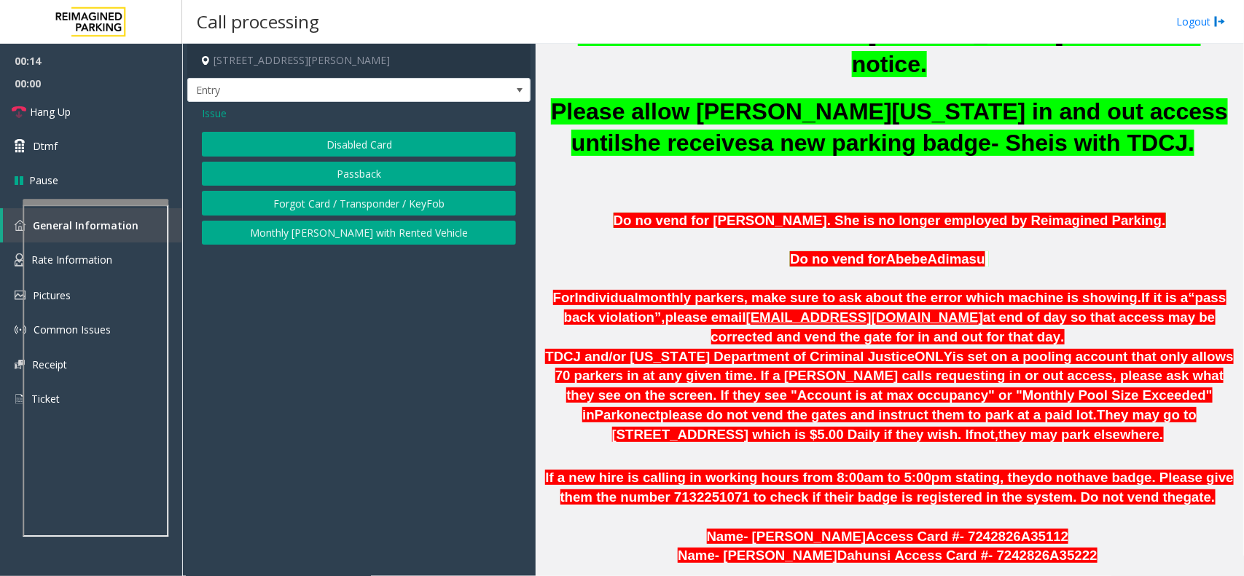
click at [410, 154] on button "Disabled Card" at bounding box center [359, 144] width 314 height 25
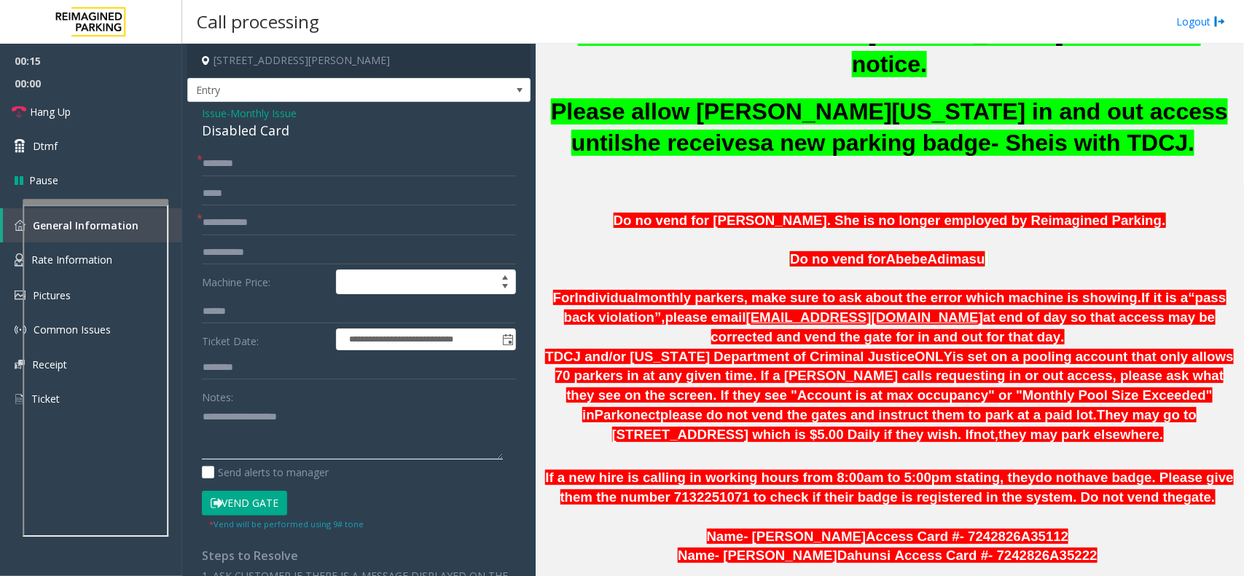
click at [281, 431] on textarea at bounding box center [352, 432] width 301 height 55
click at [274, 137] on div "Disabled Card" at bounding box center [359, 131] width 314 height 20
copy div "Disabled Card"
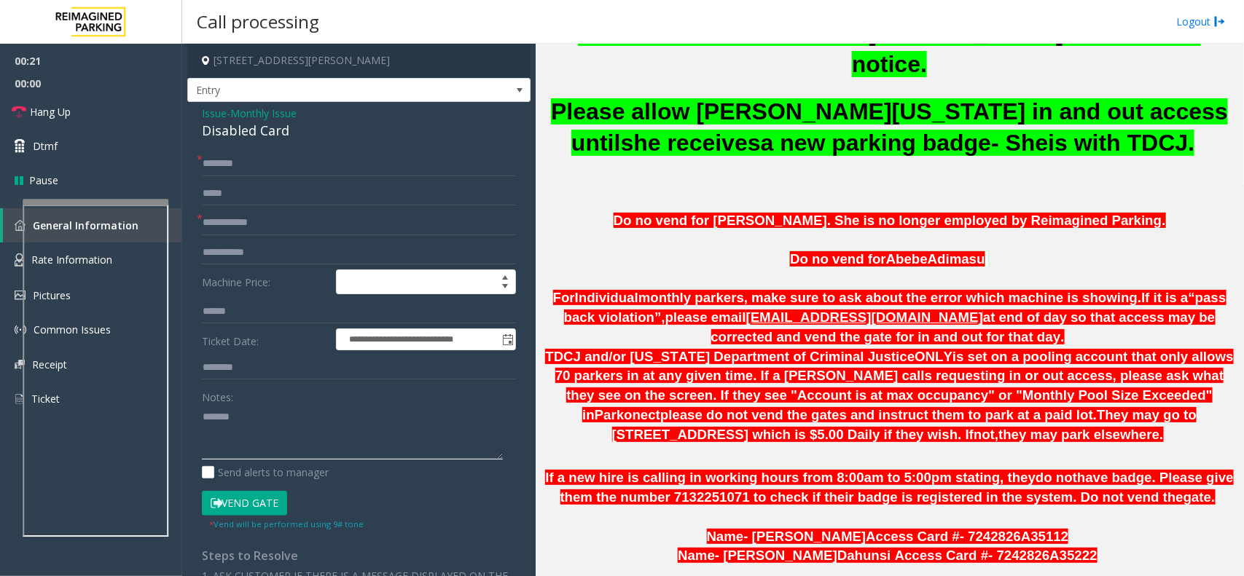
click at [272, 426] on textarea at bounding box center [352, 432] width 301 height 55
paste textarea "**********"
click at [361, 442] on textarea at bounding box center [352, 432] width 301 height 55
type textarea "**********"
click at [353, 230] on input "text" at bounding box center [359, 223] width 314 height 25
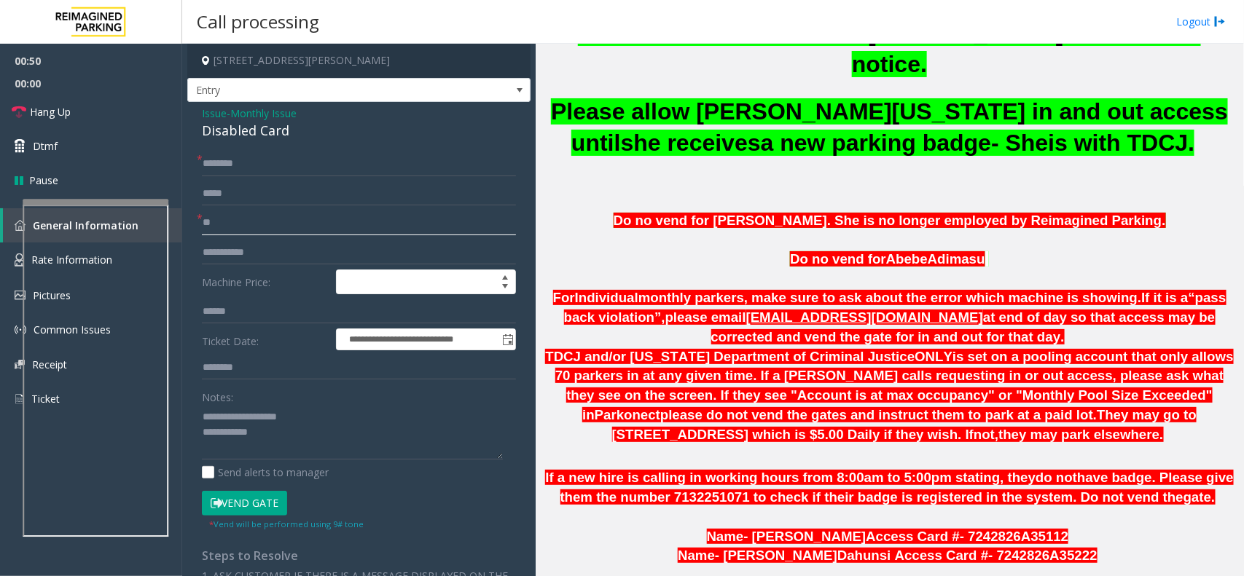
type input "**"
click at [314, 165] on input "*" at bounding box center [359, 164] width 314 height 25
type input "**"
click at [315, 427] on textarea at bounding box center [352, 432] width 301 height 55
type textarea "**********"
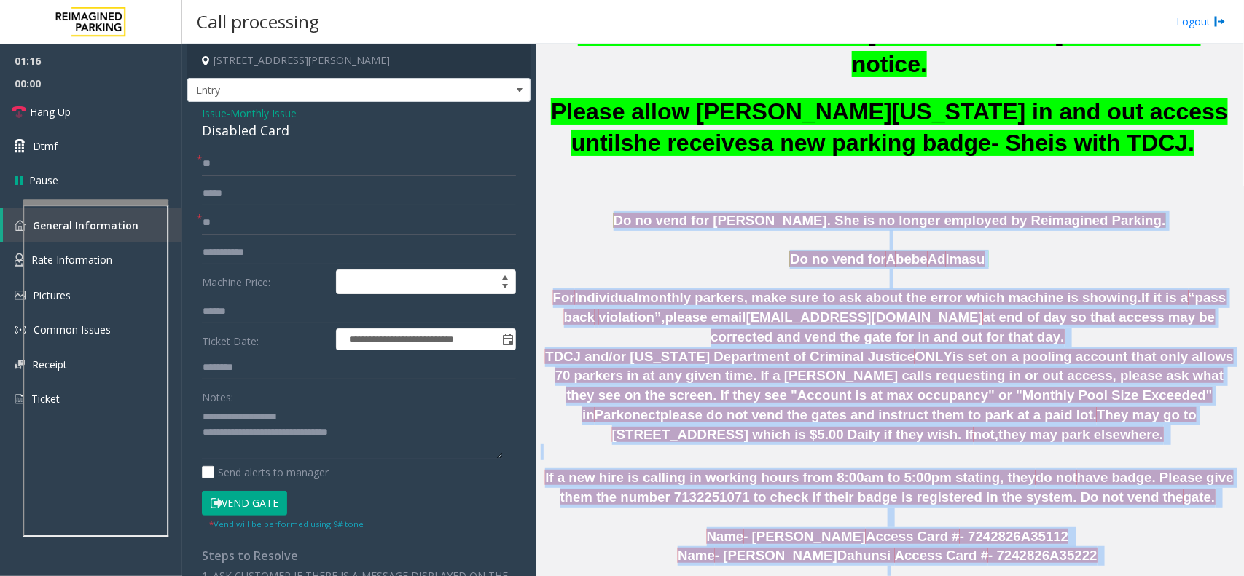
drag, startPoint x: 631, startPoint y: 181, endPoint x: 1028, endPoint y: 532, distance: 530.1
click at [994, 460] on p "Name - [PERSON_NAME] Access Card # - 7242826A35222" at bounding box center [889, 556] width 697 height 20
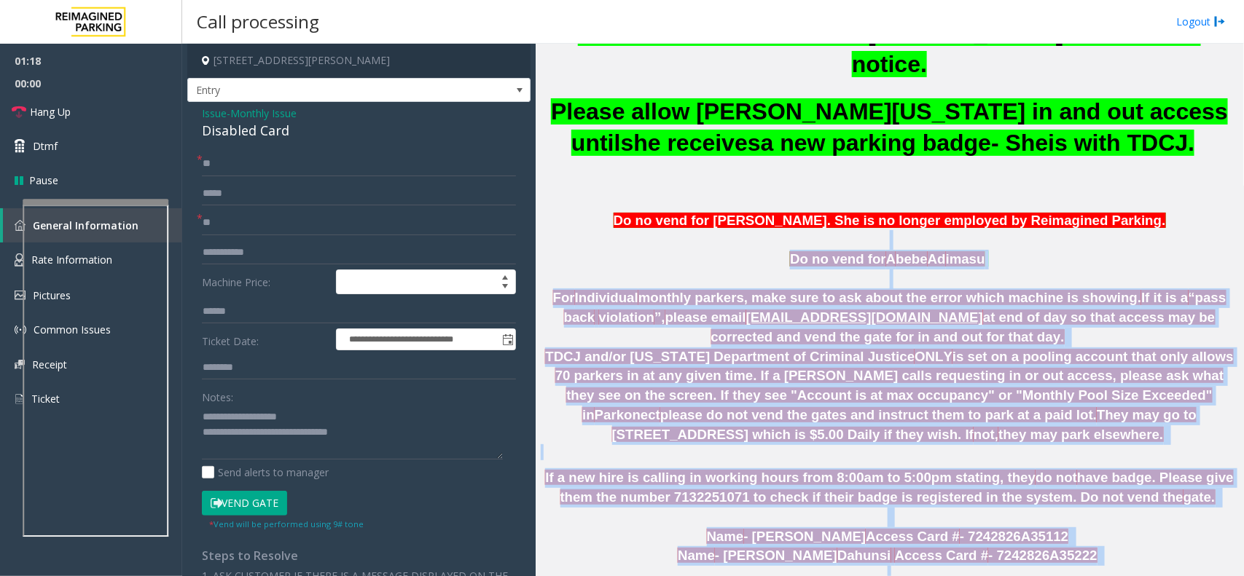
drag, startPoint x: 1042, startPoint y: 519, endPoint x: 709, endPoint y: 205, distance: 457.2
click at [678, 250] on p "Do no vend for A bebe Ad imasu" at bounding box center [889, 260] width 697 height 20
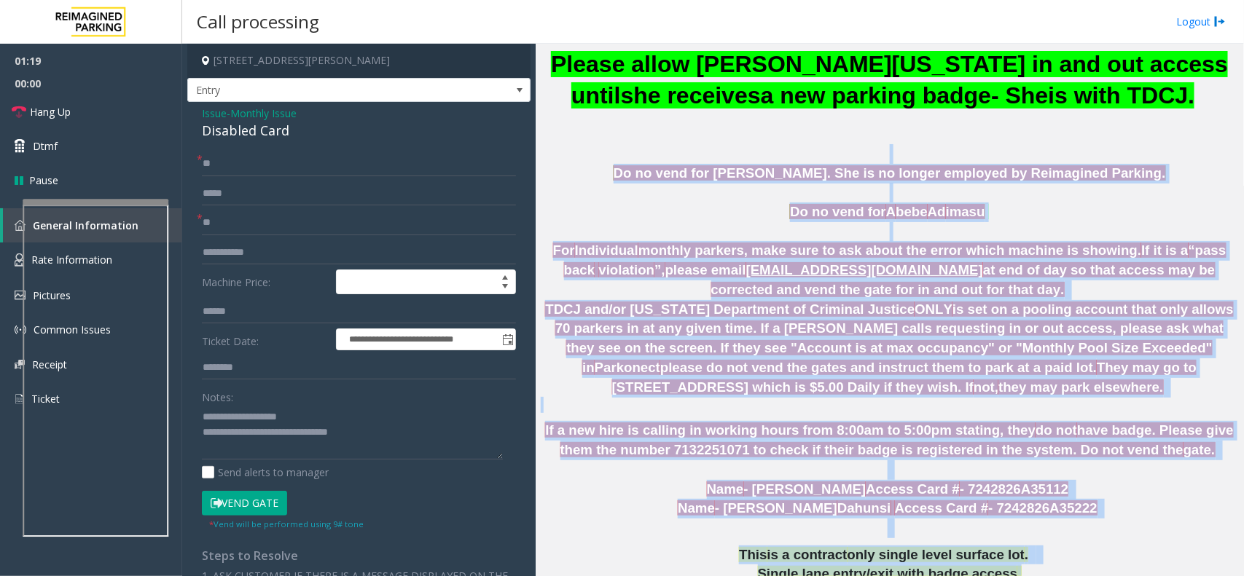
drag, startPoint x: 627, startPoint y: 176, endPoint x: 1122, endPoint y: 551, distance: 620.9
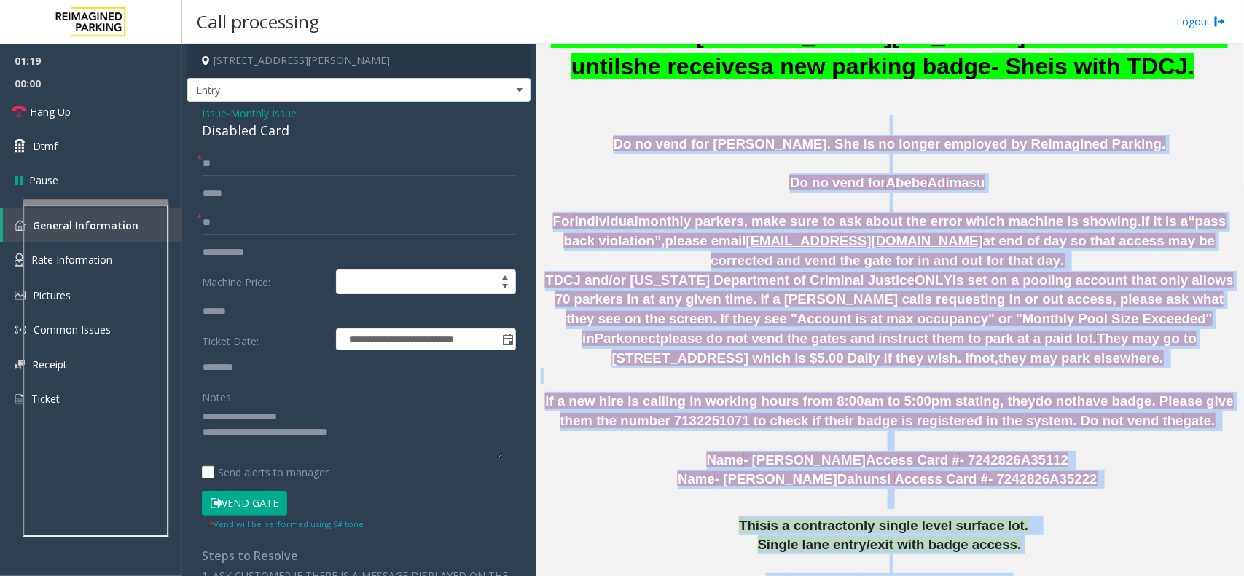
click at [994, 460] on p "This is a contract only single level surface lot ." at bounding box center [889, 526] width 697 height 19
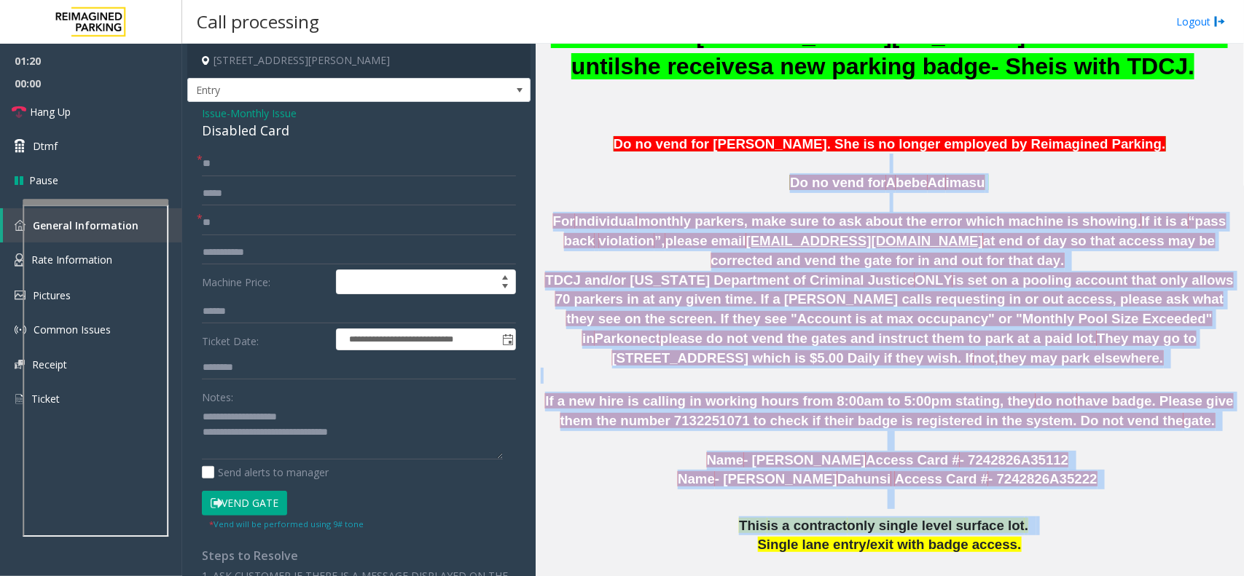
drag, startPoint x: 1107, startPoint y: 479, endPoint x: 639, endPoint y: 126, distance: 586.3
click at [639, 126] on div "[STREET_ADDRESS] Edited by [PERSON_NAME] - [DATE]'2025 Please do not vend the g…" at bounding box center [889, 581] width 697 height 1695
click at [639, 154] on p at bounding box center [889, 164] width 697 height 20
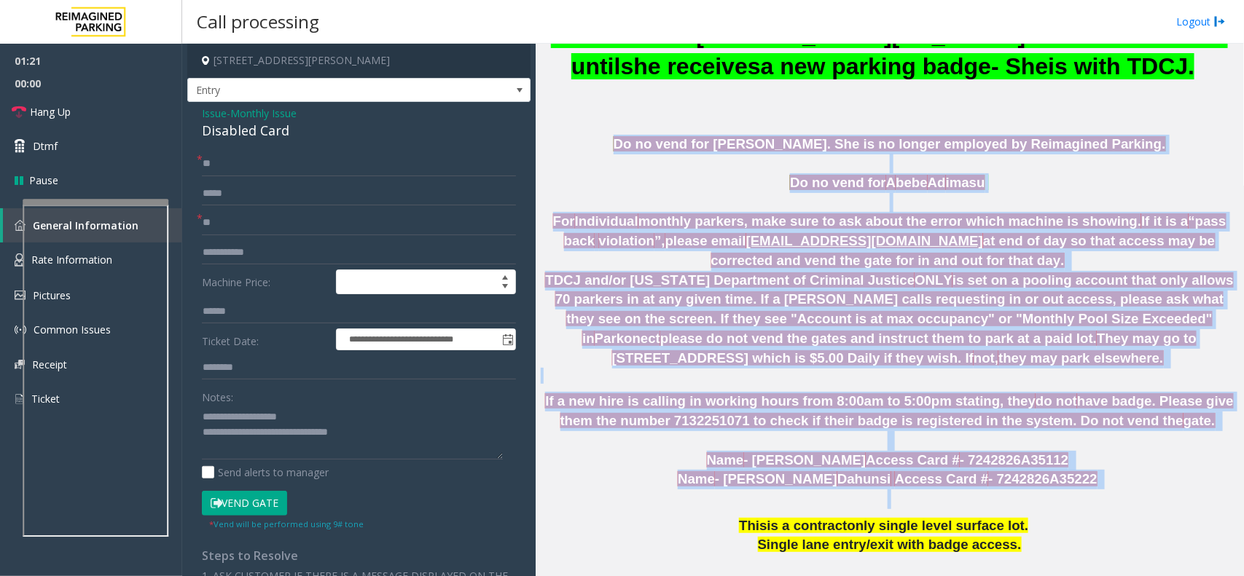
drag, startPoint x: 632, startPoint y: 111, endPoint x: 1051, endPoint y: 452, distance: 540.6
click at [994, 452] on div "[STREET_ADDRESS] Edited by [PERSON_NAME] - [DATE]'2025 Please do not vend the g…" at bounding box center [889, 581] width 697 height 1695
click at [994, 460] on p at bounding box center [889, 500] width 697 height 20
drag, startPoint x: 1051, startPoint y: 452, endPoint x: 701, endPoint y: 77, distance: 513.4
click at [701, 77] on div "[STREET_ADDRESS] Edited by [PERSON_NAME] - [DATE]'2025 Please do not vend the g…" at bounding box center [889, 581] width 697 height 1695
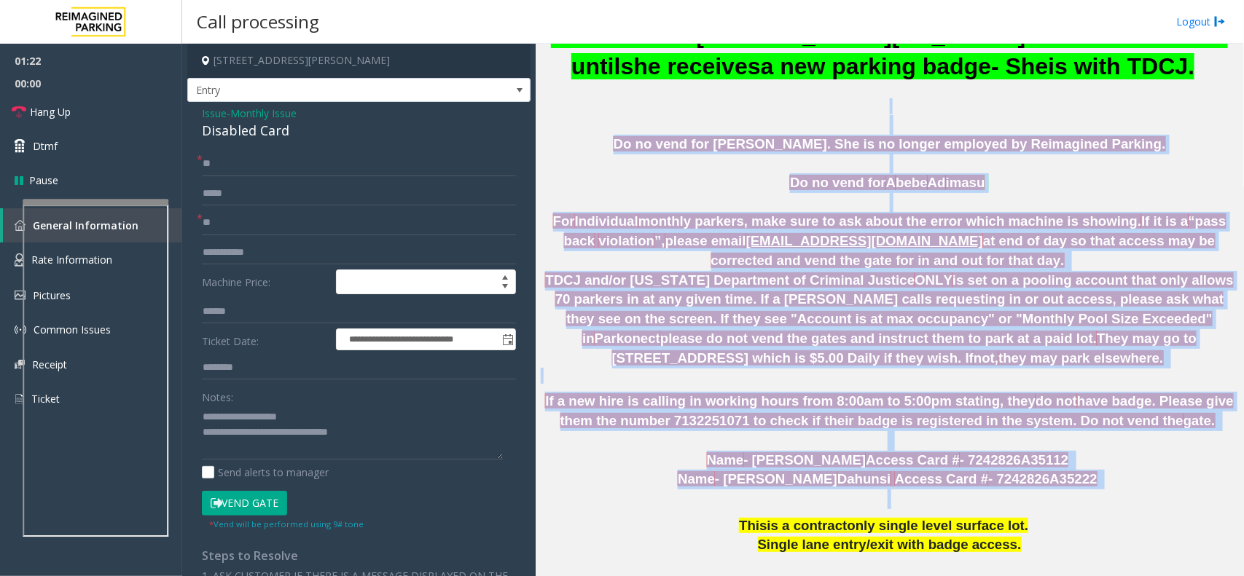
click at [617, 173] on p "Do no vend for A bebe Ad imasu" at bounding box center [889, 183] width 697 height 20
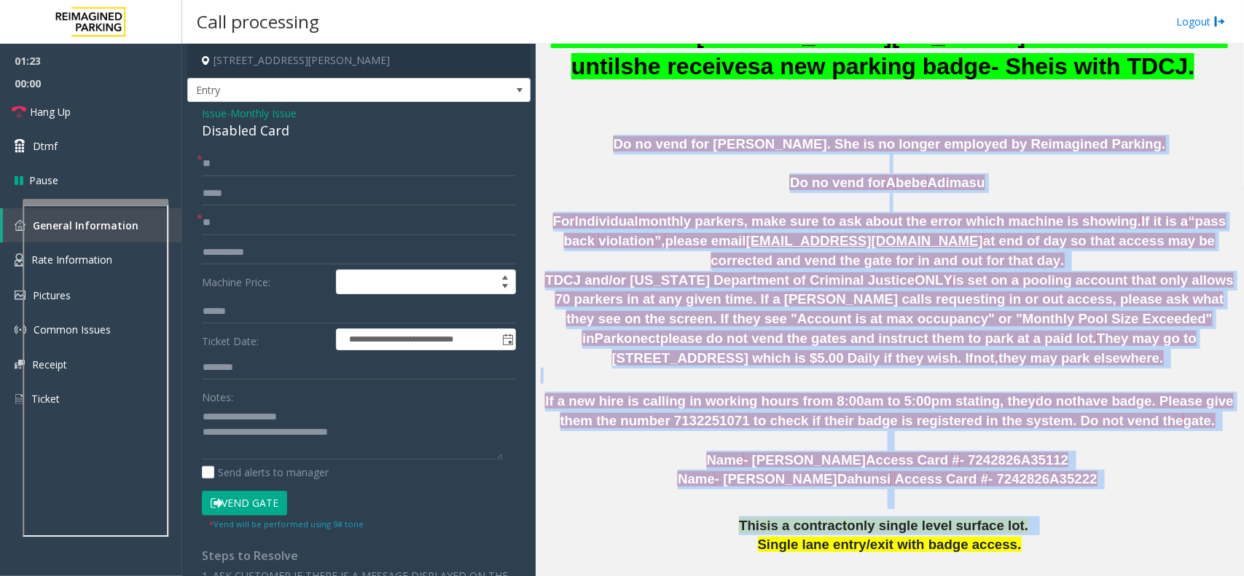
drag, startPoint x: 624, startPoint y: 106, endPoint x: 1016, endPoint y: 463, distance: 530.2
click at [994, 460] on div "[STREET_ADDRESS] Edited by [PERSON_NAME] - [DATE]'2025 Please do not vend the g…" at bounding box center [889, 581] width 697 height 1695
click at [994, 460] on p at bounding box center [889, 500] width 697 height 20
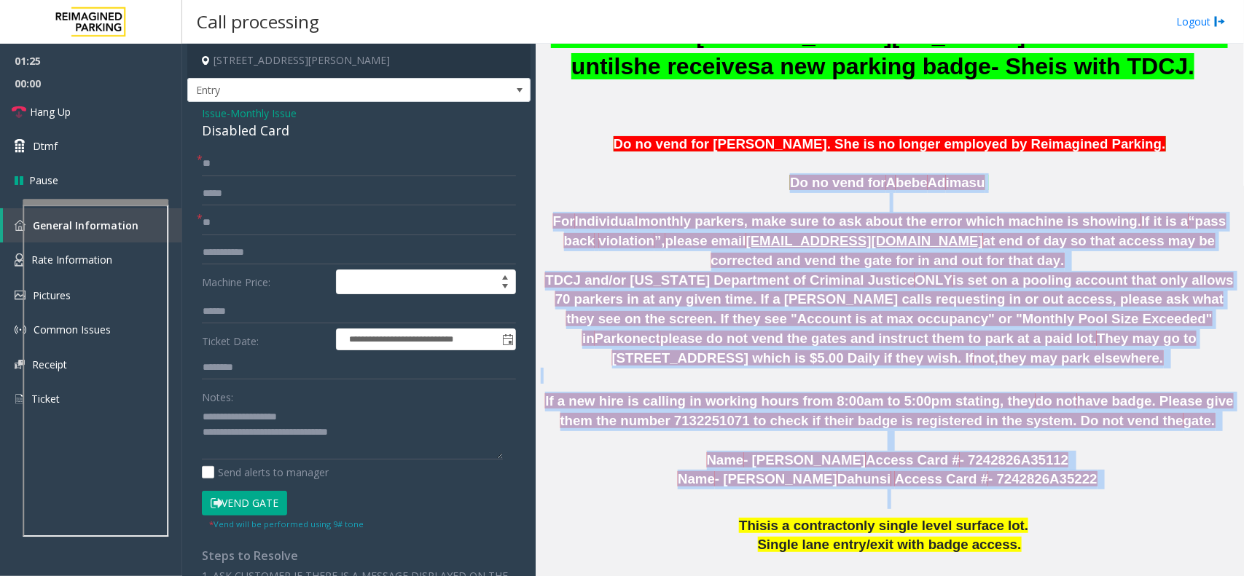
drag, startPoint x: 1051, startPoint y: 448, endPoint x: 641, endPoint y: 149, distance: 507.4
click at [641, 149] on div "[STREET_ADDRESS] Edited by [PERSON_NAME] - [DATE]'2025 Please do not vend the g…" at bounding box center [889, 581] width 697 height 1695
click at [746, 233] on span "[EMAIL_ADDRESS][DOMAIN_NAME]" at bounding box center [864, 240] width 237 height 15
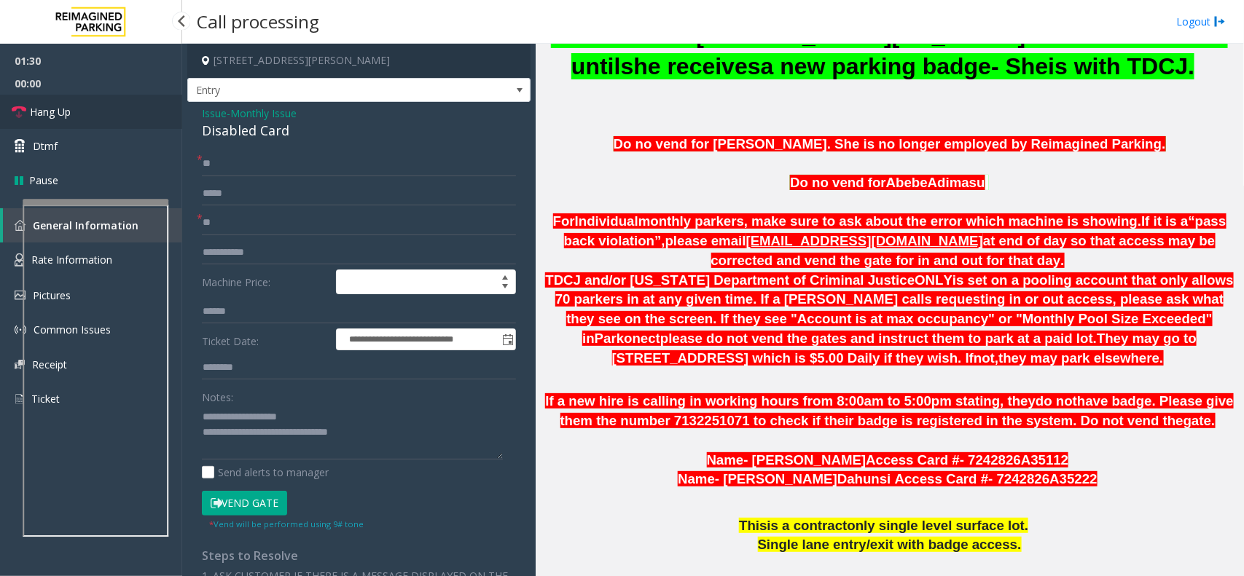
click at [39, 103] on link "Hang Up" at bounding box center [91, 112] width 182 height 34
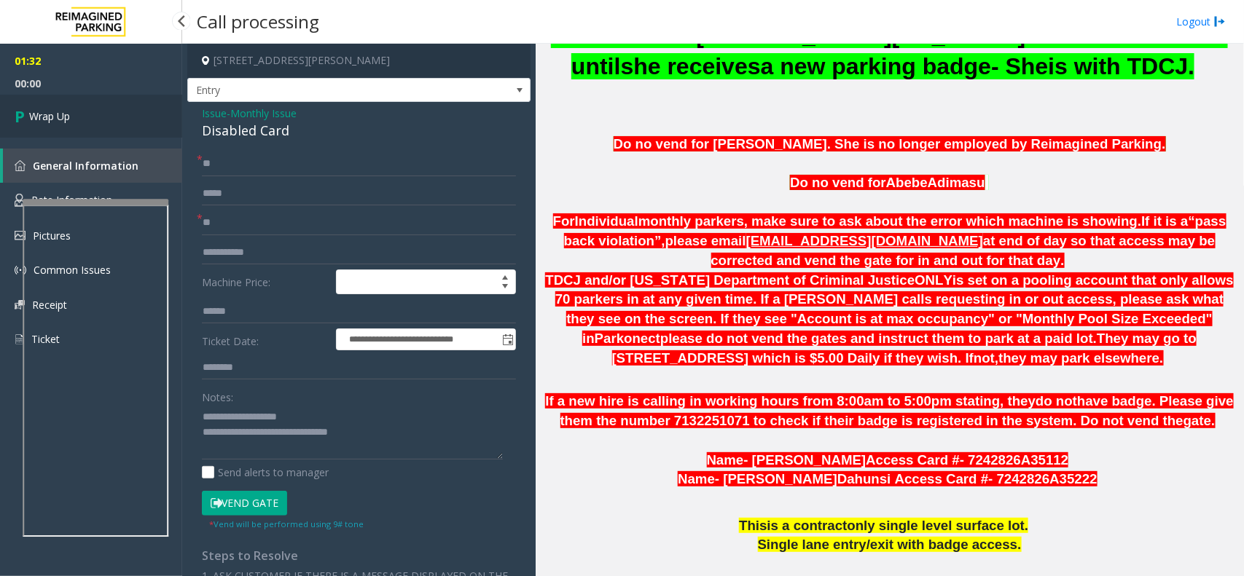
click at [39, 103] on link "Wrap Up" at bounding box center [91, 116] width 182 height 43
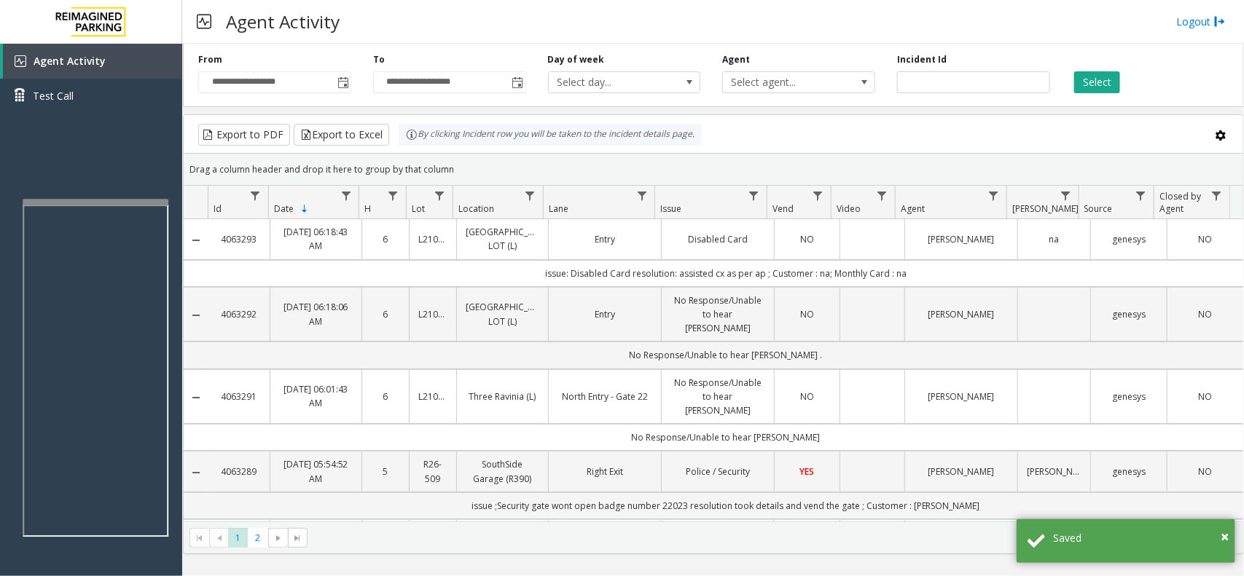
click at [865, 253] on td "Data table" at bounding box center [871, 239] width 65 height 40
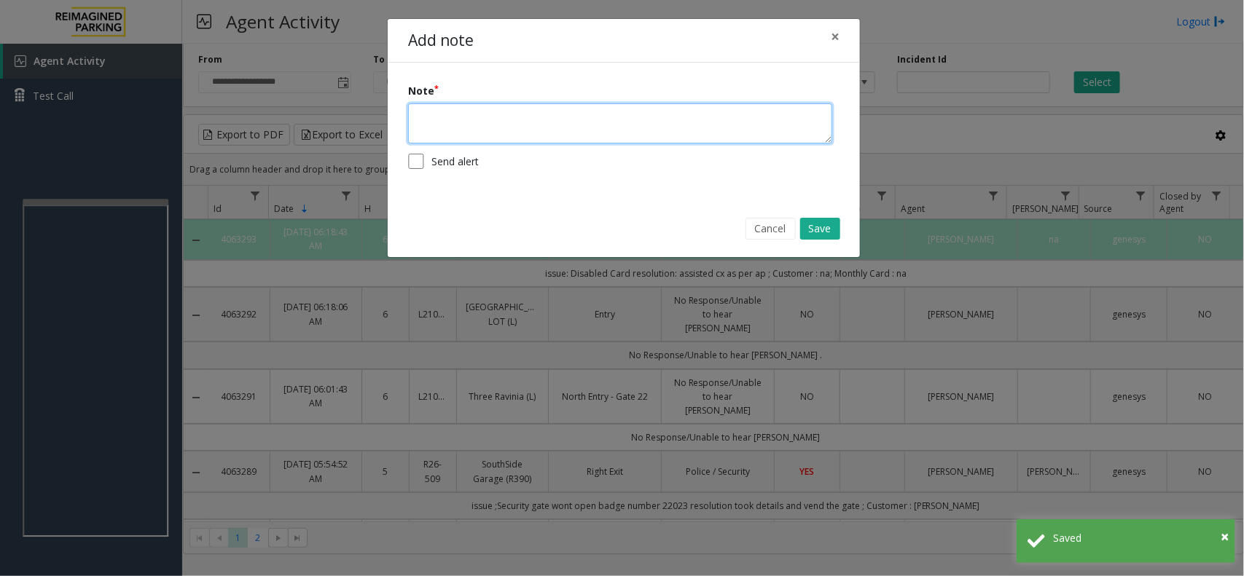
click at [563, 142] on textarea at bounding box center [620, 123] width 424 height 40
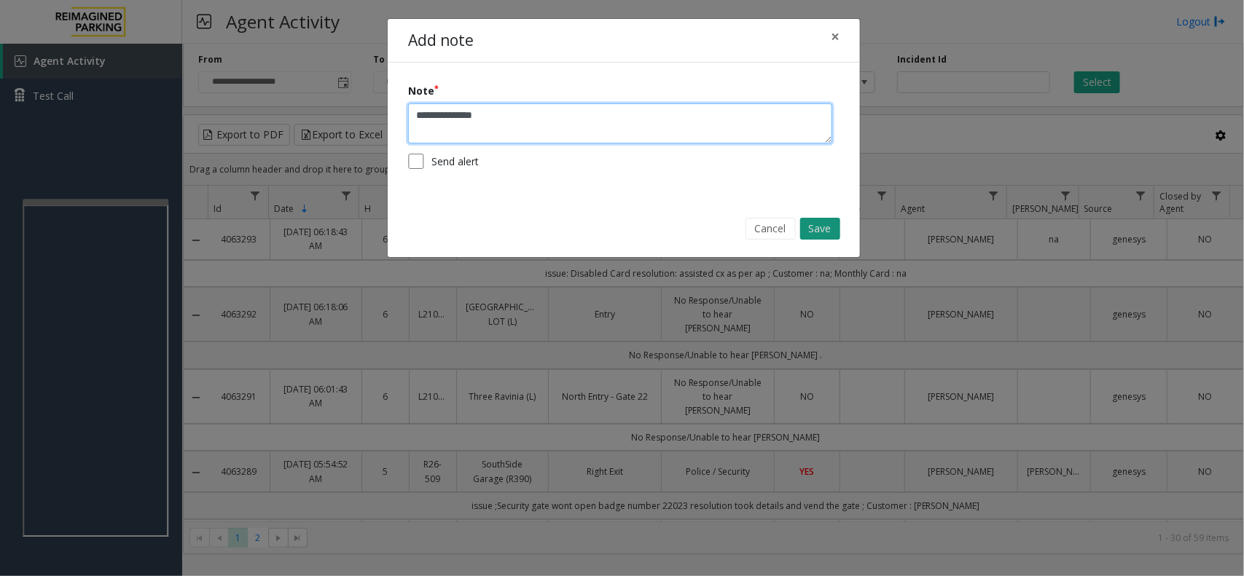
type textarea "**********"
click at [839, 227] on button "Save" at bounding box center [820, 229] width 40 height 22
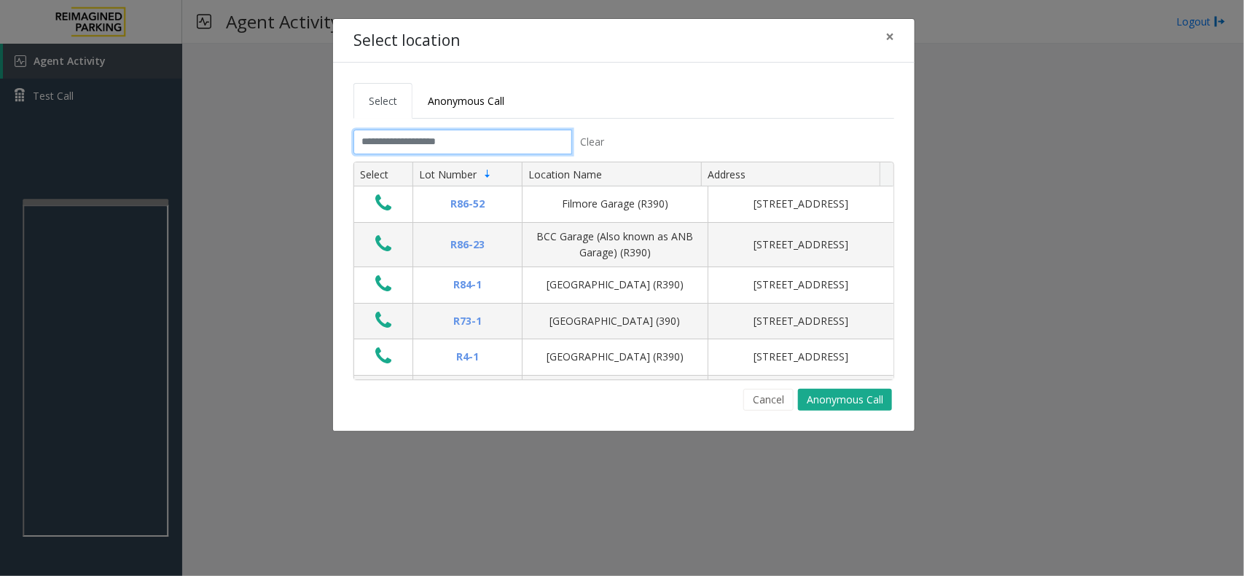
click at [434, 146] on input "text" at bounding box center [462, 142] width 219 height 25
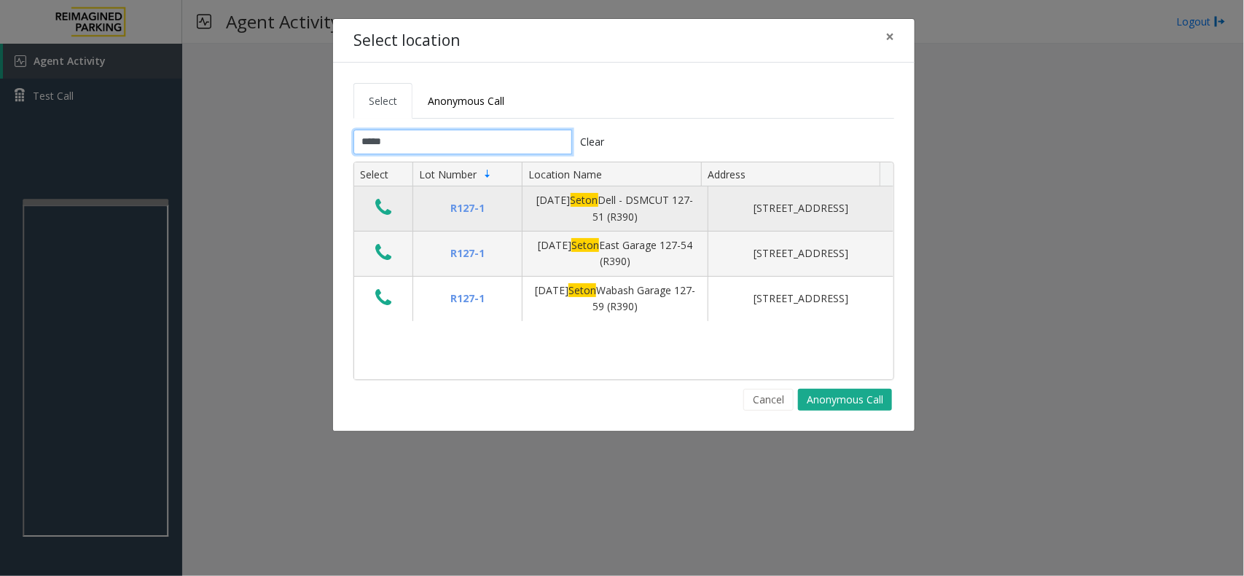
type input "*****"
click at [383, 210] on icon "Data table" at bounding box center [383, 207] width 16 height 20
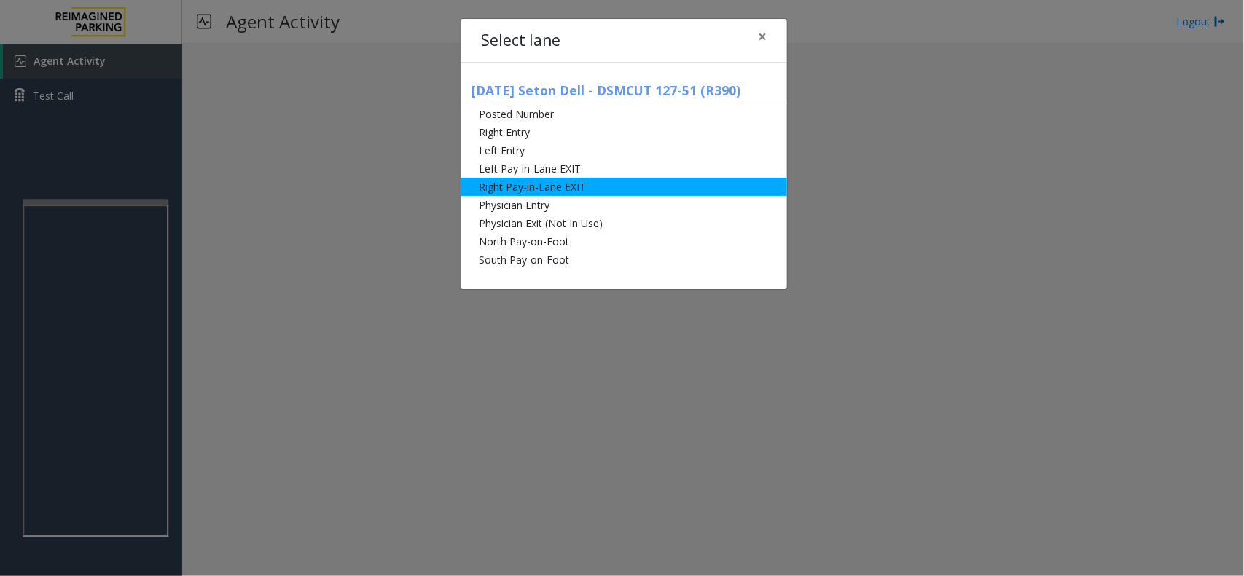
click at [500, 184] on li "Right Pay-in-Lane EXIT" at bounding box center [623, 187] width 326 height 18
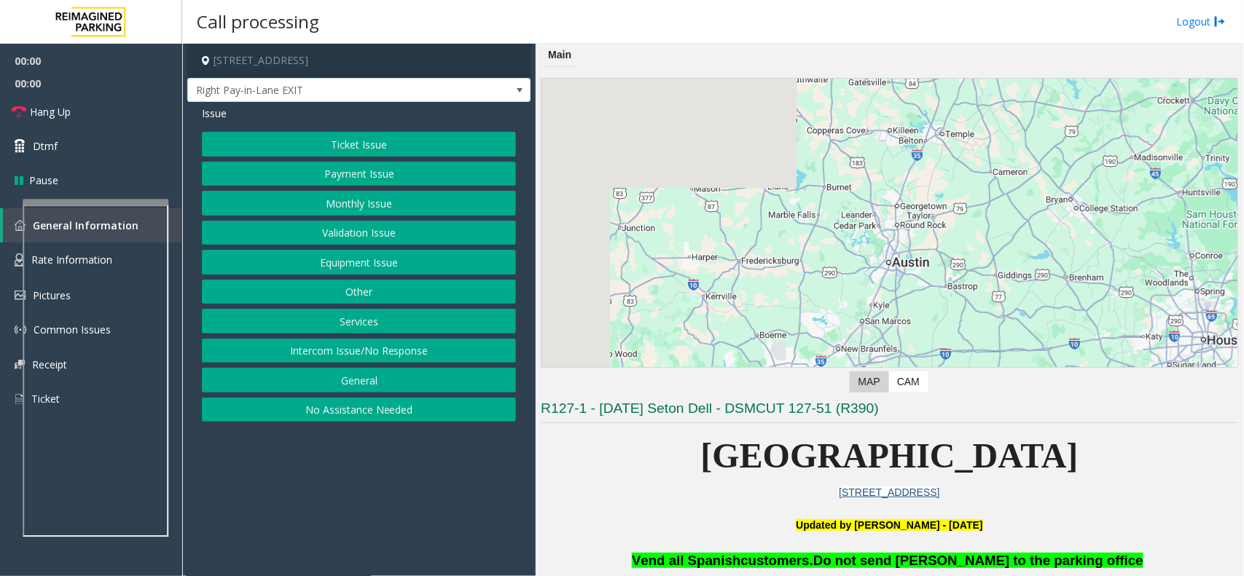
click at [375, 317] on button "Services" at bounding box center [359, 321] width 314 height 25
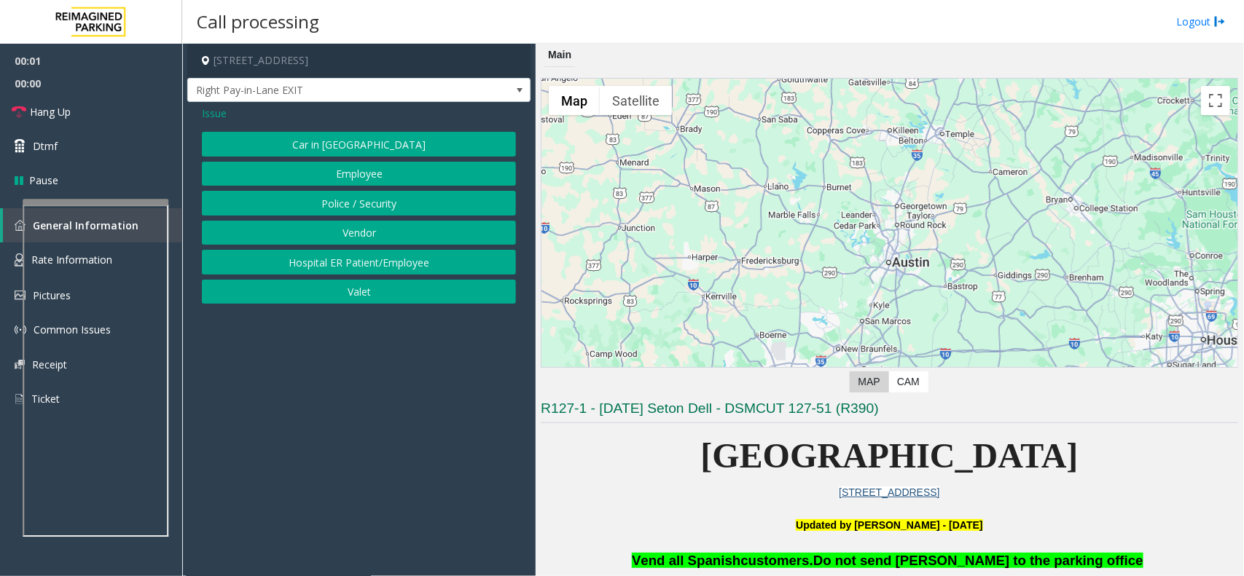
click at [337, 195] on button "Police / Security" at bounding box center [359, 203] width 314 height 25
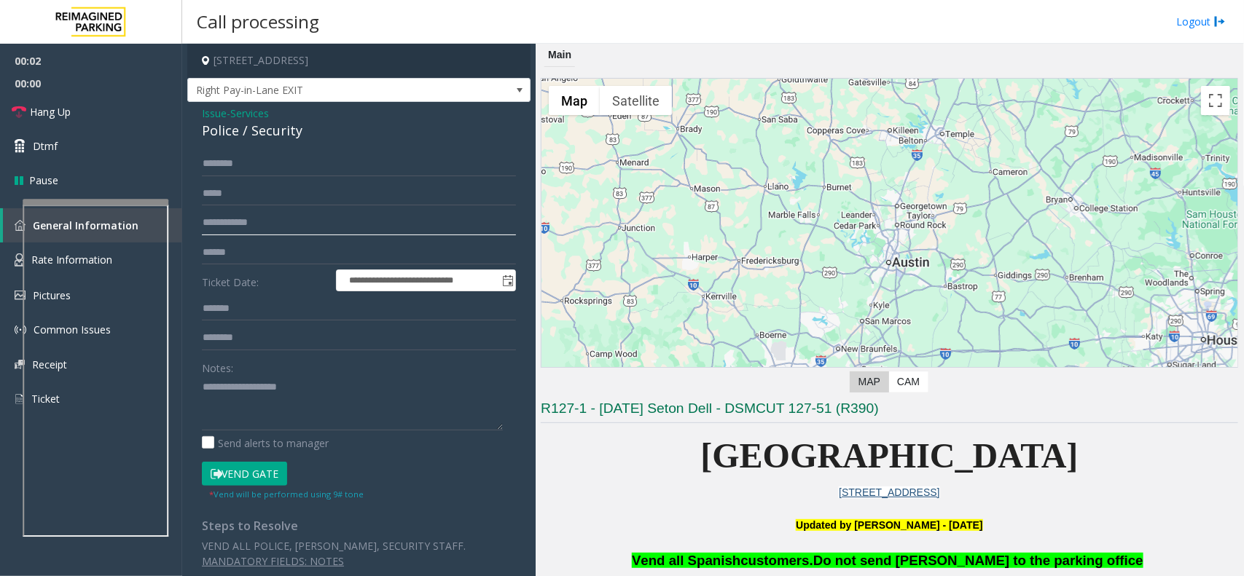
click at [249, 227] on input "text" at bounding box center [359, 223] width 314 height 25
type input "**********"
click at [251, 377] on textarea at bounding box center [352, 403] width 301 height 55
type textarea "******"
click at [292, 229] on input "**********" at bounding box center [359, 223] width 314 height 25
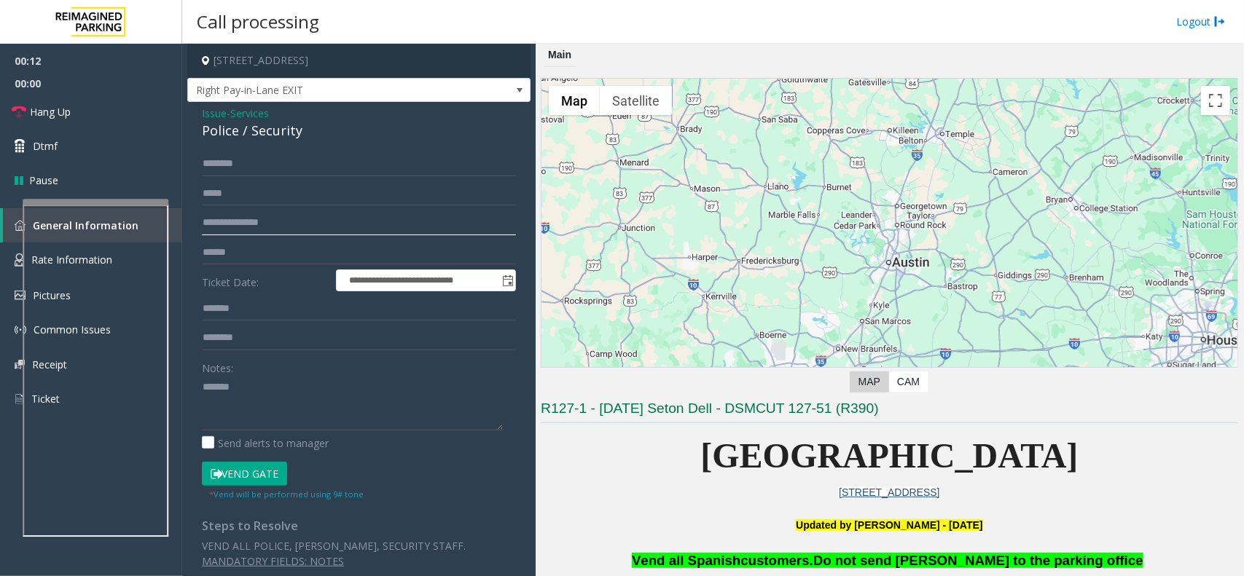
type input "**********"
click at [307, 377] on textarea at bounding box center [352, 403] width 301 height 55
click at [226, 131] on div "Police / Security" at bounding box center [359, 131] width 314 height 20
copy div "Police"
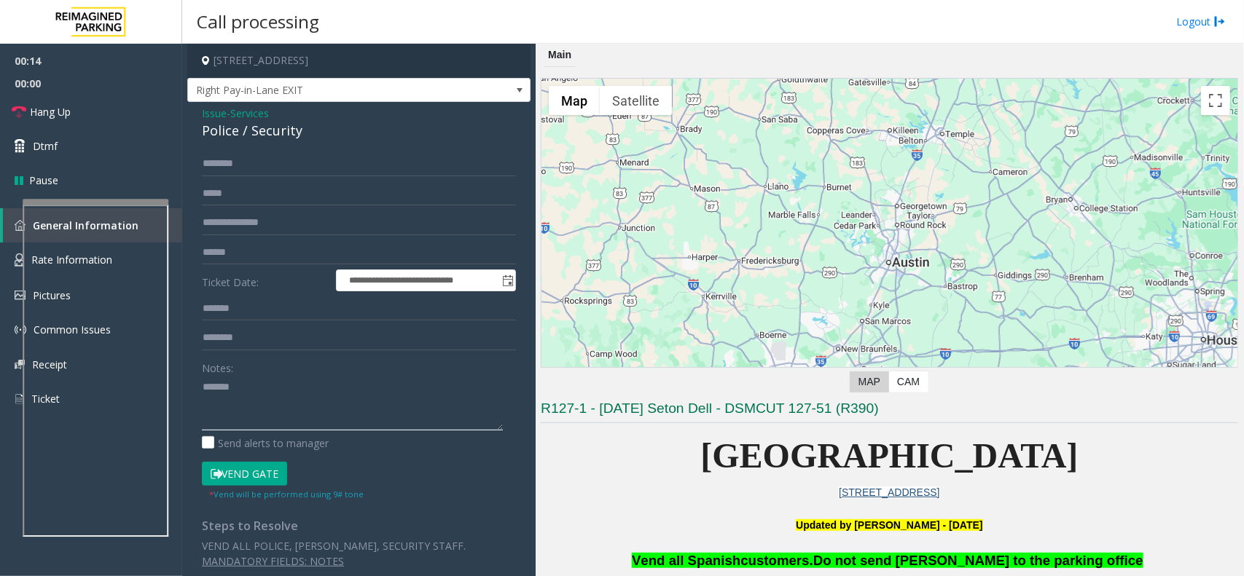
click at [274, 401] on textarea at bounding box center [352, 403] width 301 height 55
paste textarea "*******"
type textarea "**********"
click at [248, 168] on input "text" at bounding box center [359, 164] width 314 height 25
type input "*"
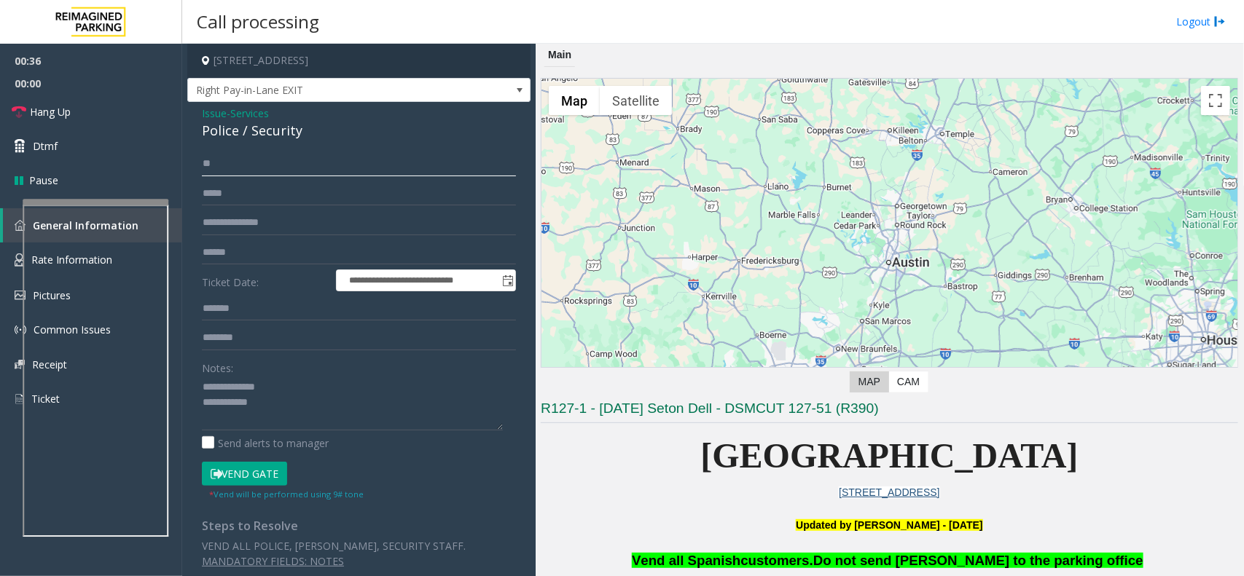
type input "*"
click at [329, 405] on textarea at bounding box center [352, 403] width 301 height 55
click at [259, 460] on button "Vend Gate" at bounding box center [244, 474] width 85 height 25
click at [291, 423] on textarea at bounding box center [352, 403] width 301 height 55
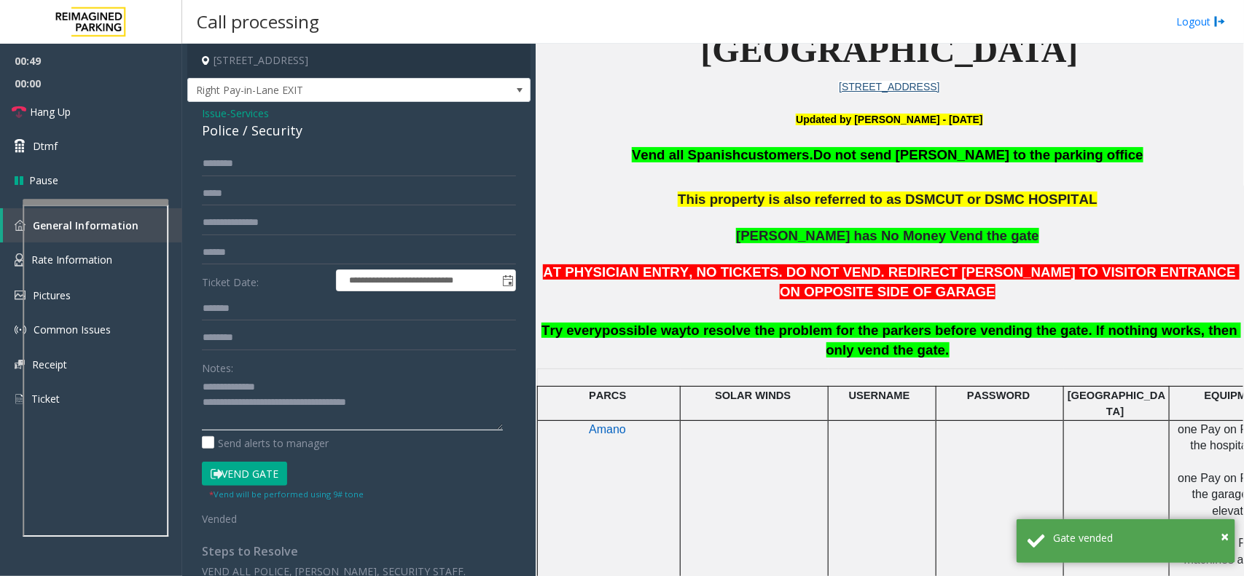
scroll to position [455, 0]
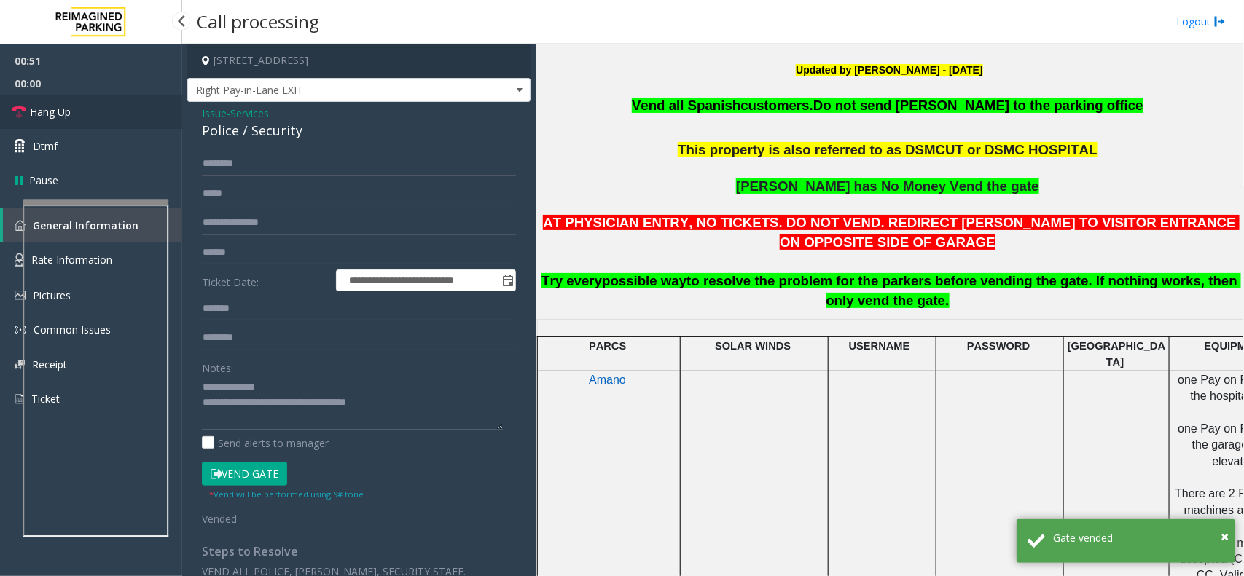
type textarea "**********"
click at [111, 111] on link "Hang Up" at bounding box center [91, 112] width 182 height 34
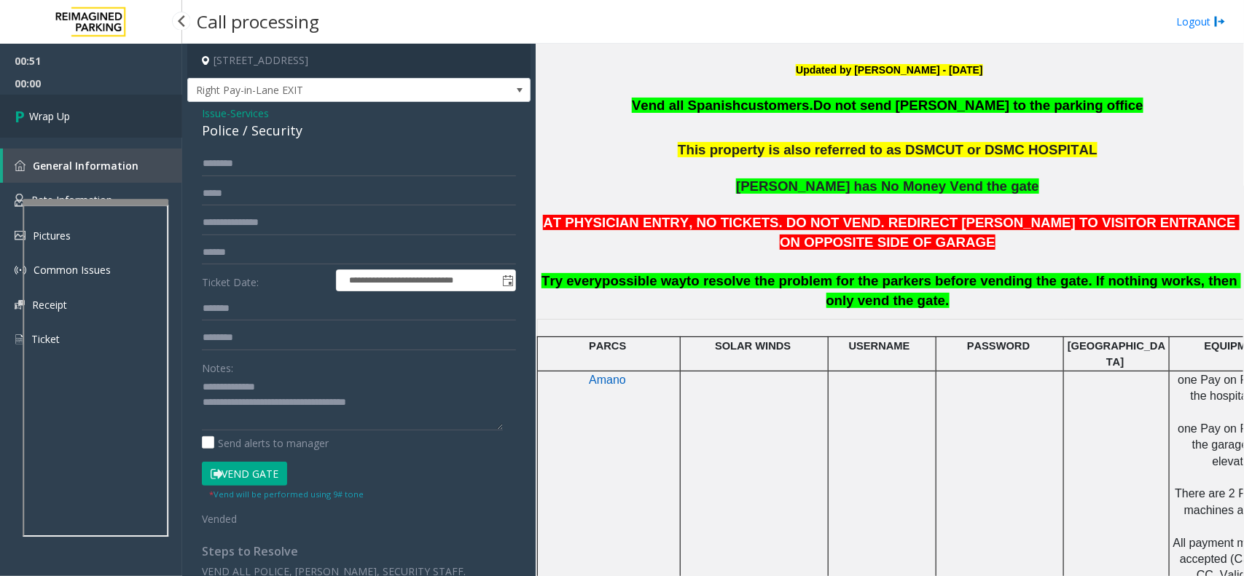
click at [111, 111] on link "Wrap Up" at bounding box center [91, 116] width 182 height 43
